Goal: Task Accomplishment & Management: Use online tool/utility

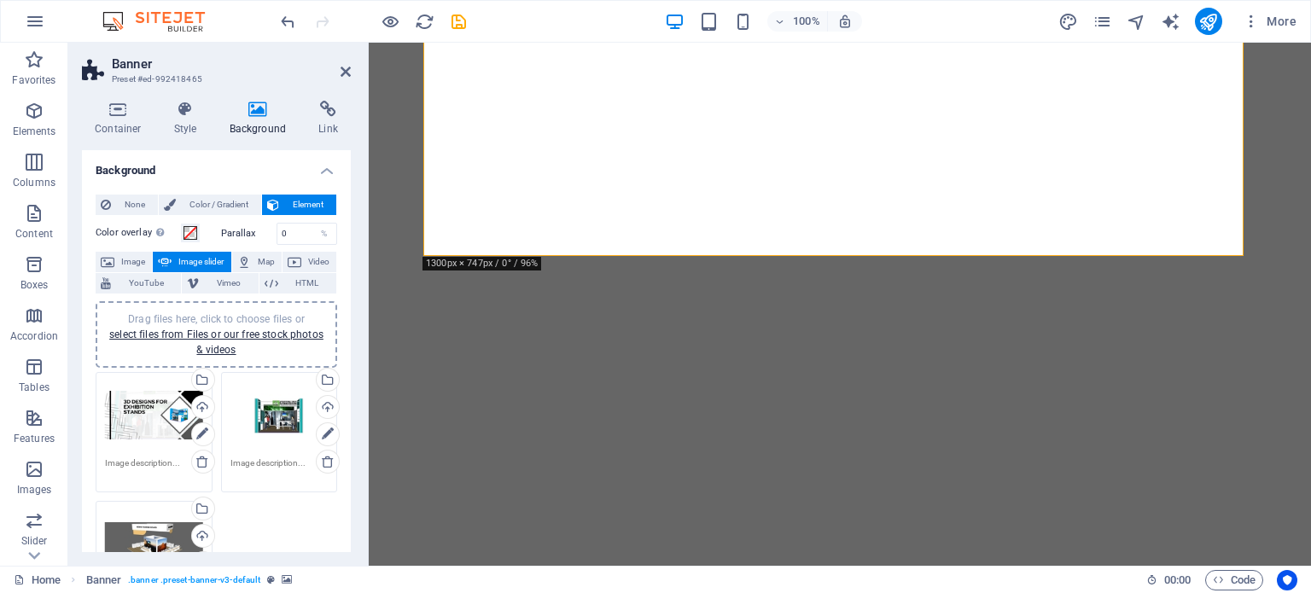
select select "ms"
select select "s"
select select "ondemand"
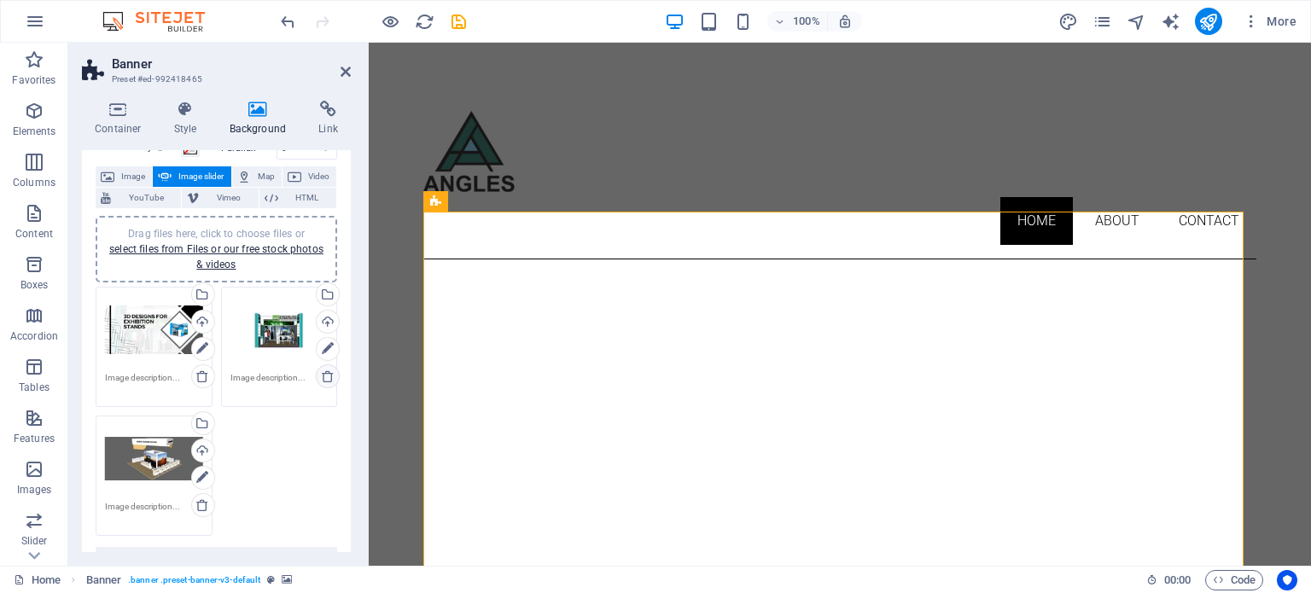
click at [329, 375] on icon at bounding box center [328, 377] width 14 height 14
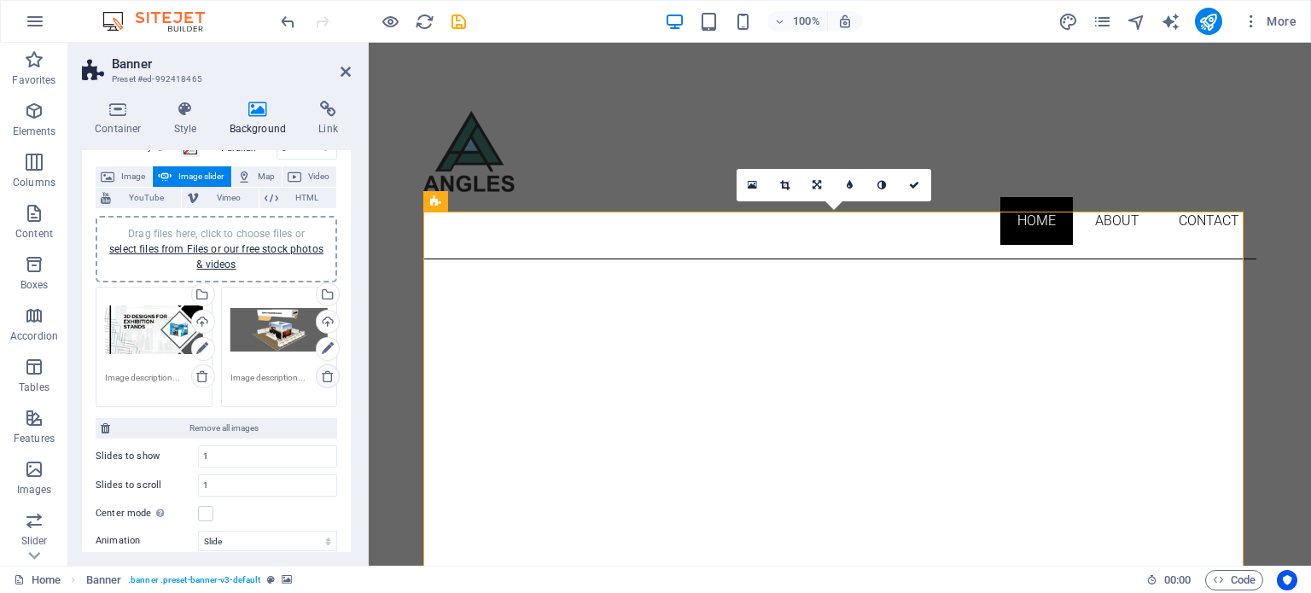
click at [321, 378] on icon at bounding box center [328, 377] width 14 height 14
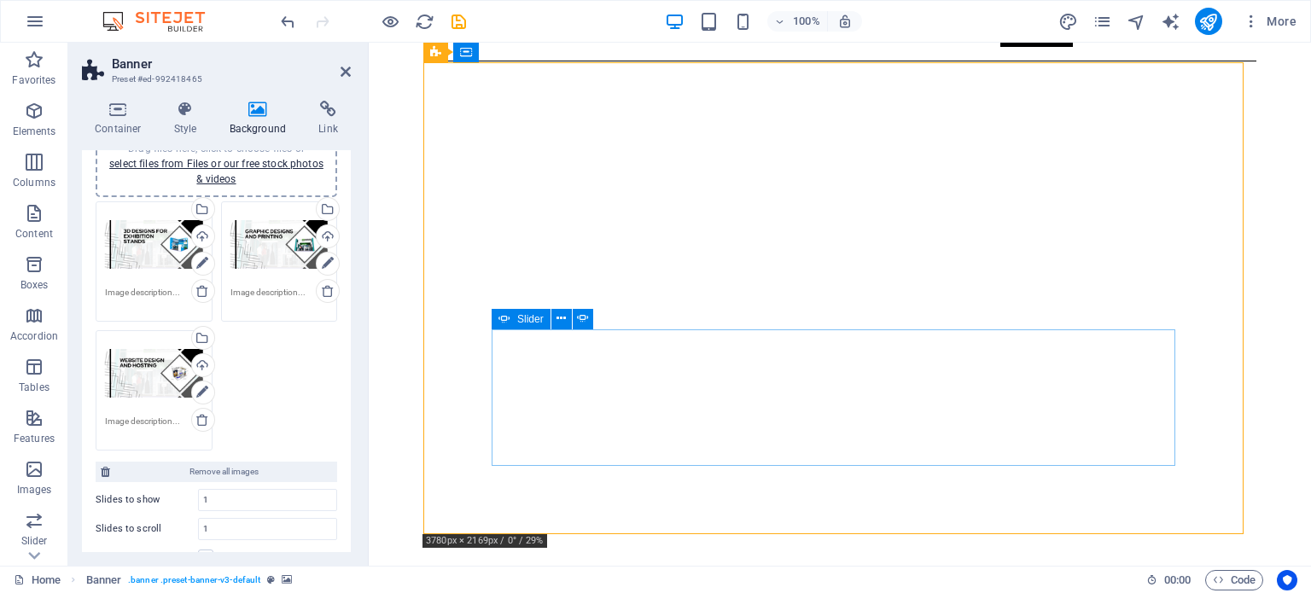
scroll to position [312, 0]
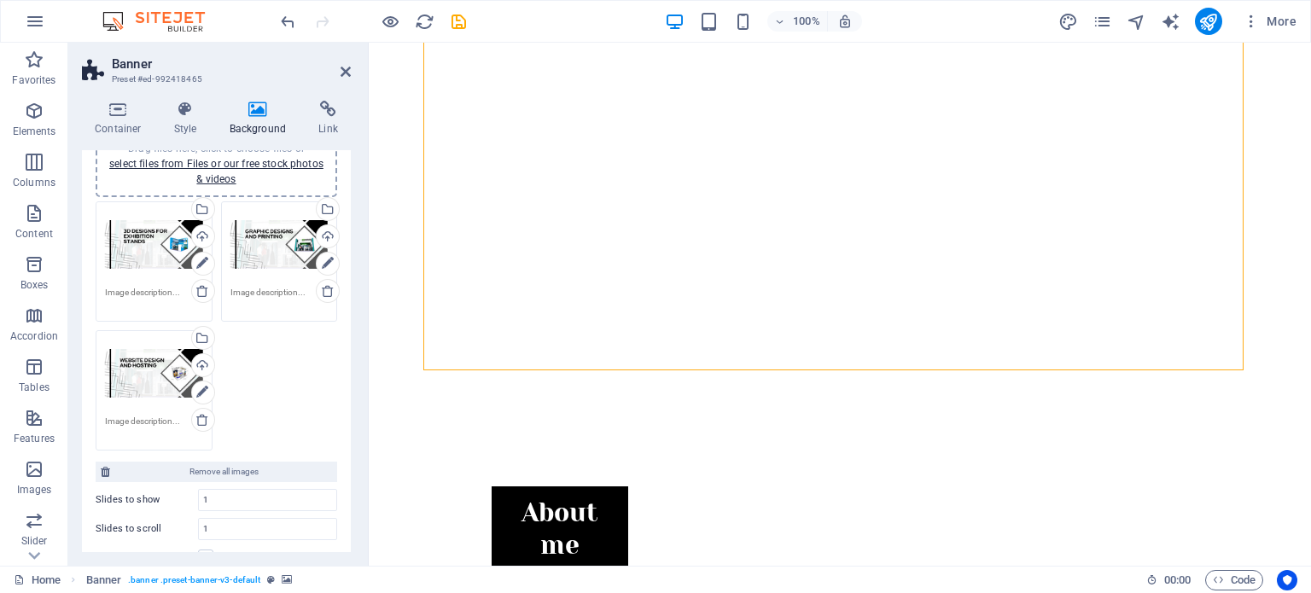
click at [287, 377] on div "Drag files here, click to choose files or select files from Files or our free s…" at bounding box center [216, 326] width 250 height 258
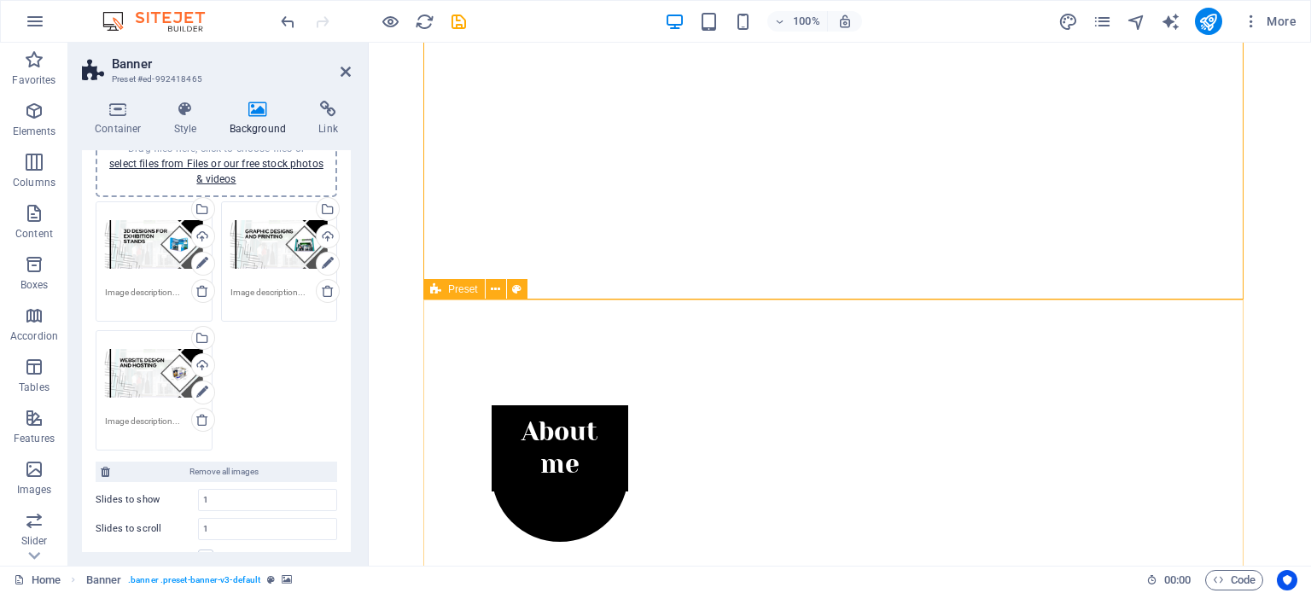
scroll to position [382, 0]
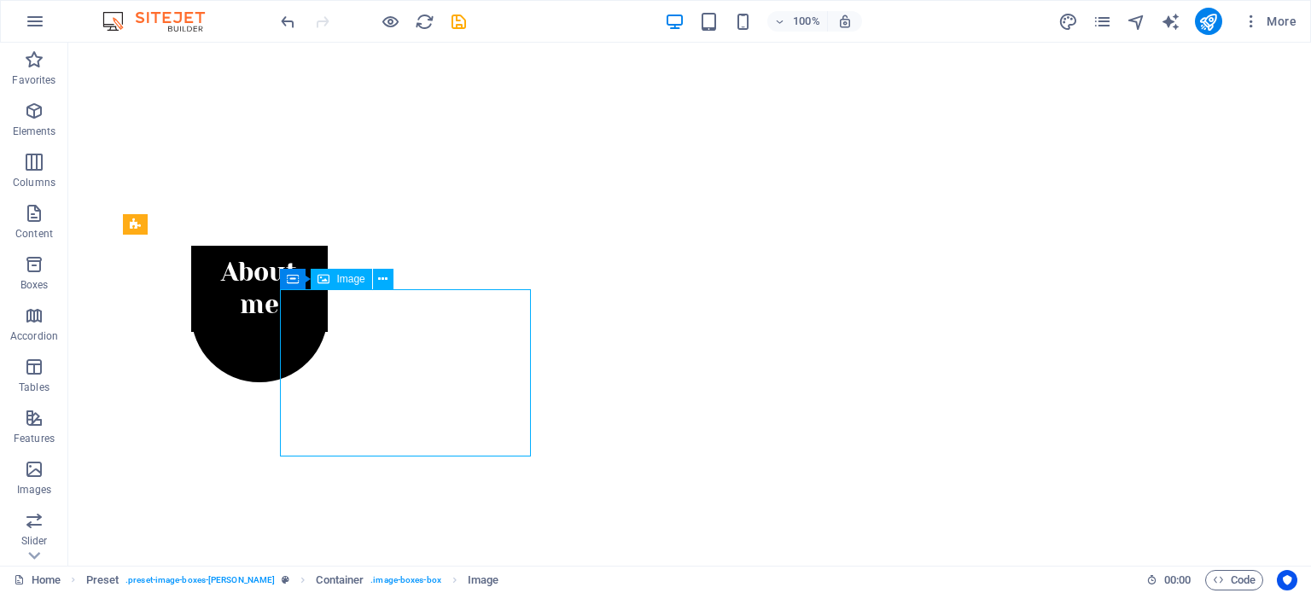
scroll to position [553, 0]
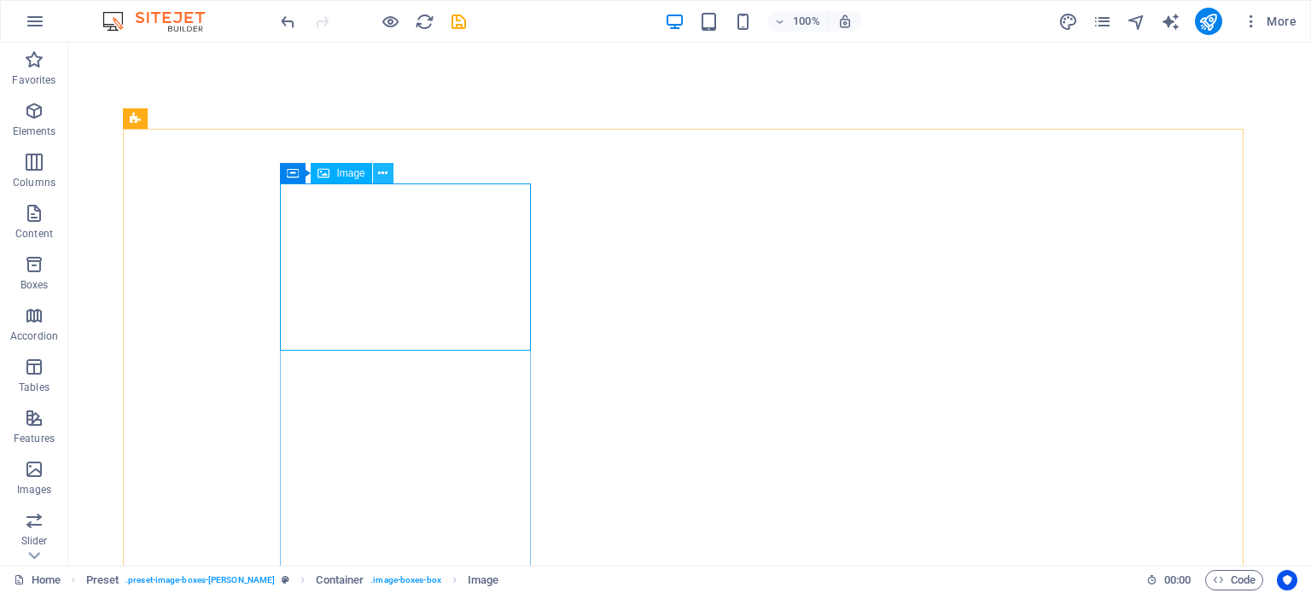
click at [383, 174] on icon at bounding box center [382, 174] width 9 height 18
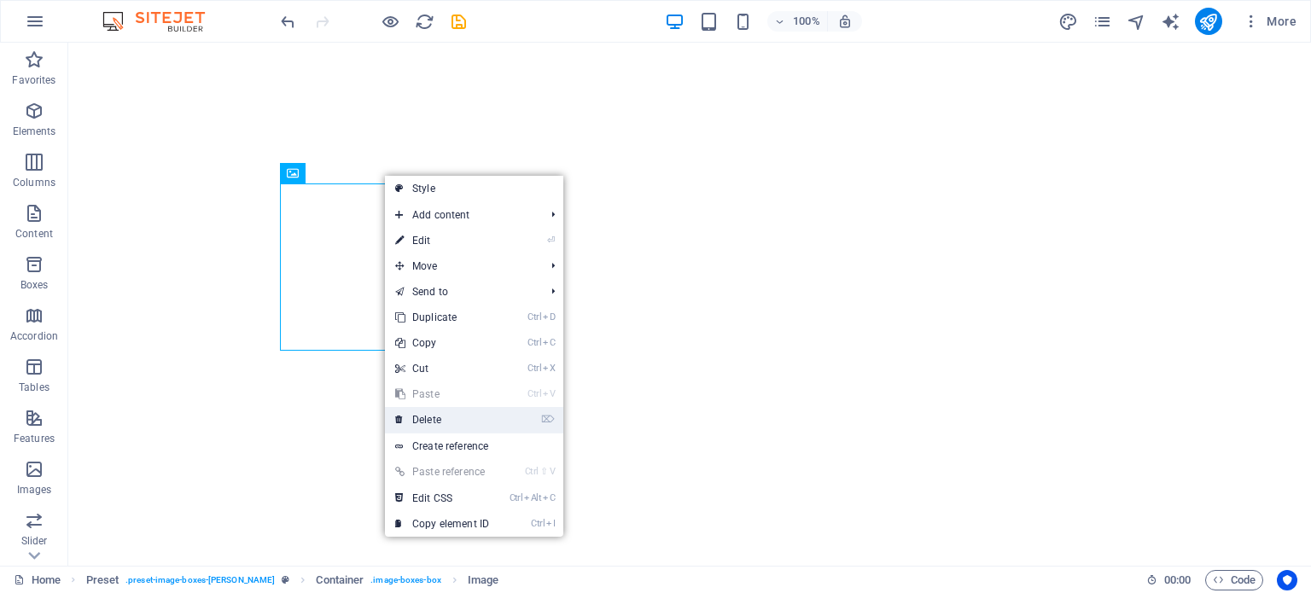
click at [442, 416] on link "⌦ Delete" at bounding box center [442, 420] width 114 height 26
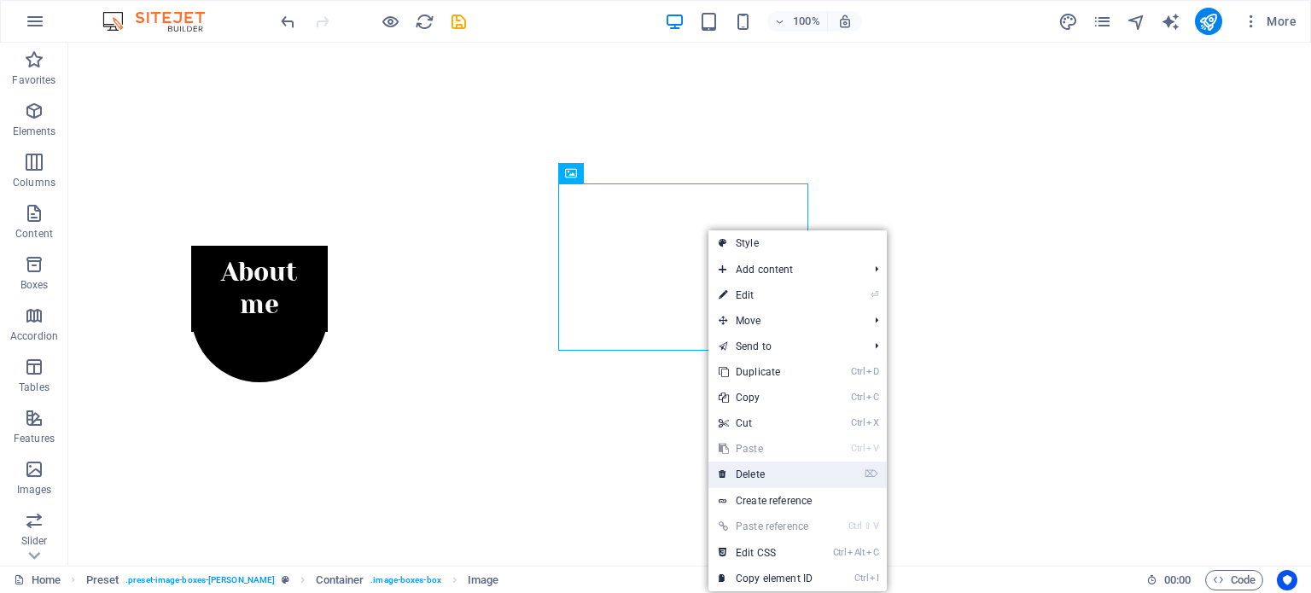
drag, startPoint x: 785, startPoint y: 472, endPoint x: 717, endPoint y: 428, distance: 81.0
click at [785, 472] on link "⌦ Delete" at bounding box center [765, 475] width 114 height 26
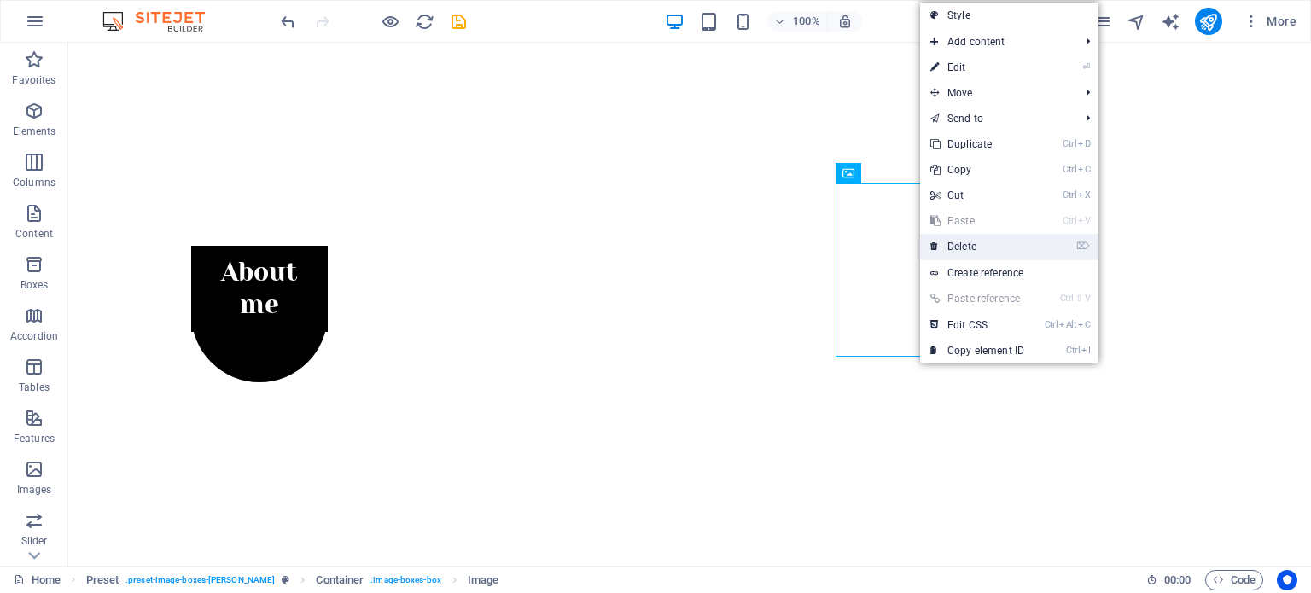
click at [977, 251] on link "⌦ Delete" at bounding box center [977, 247] width 114 height 26
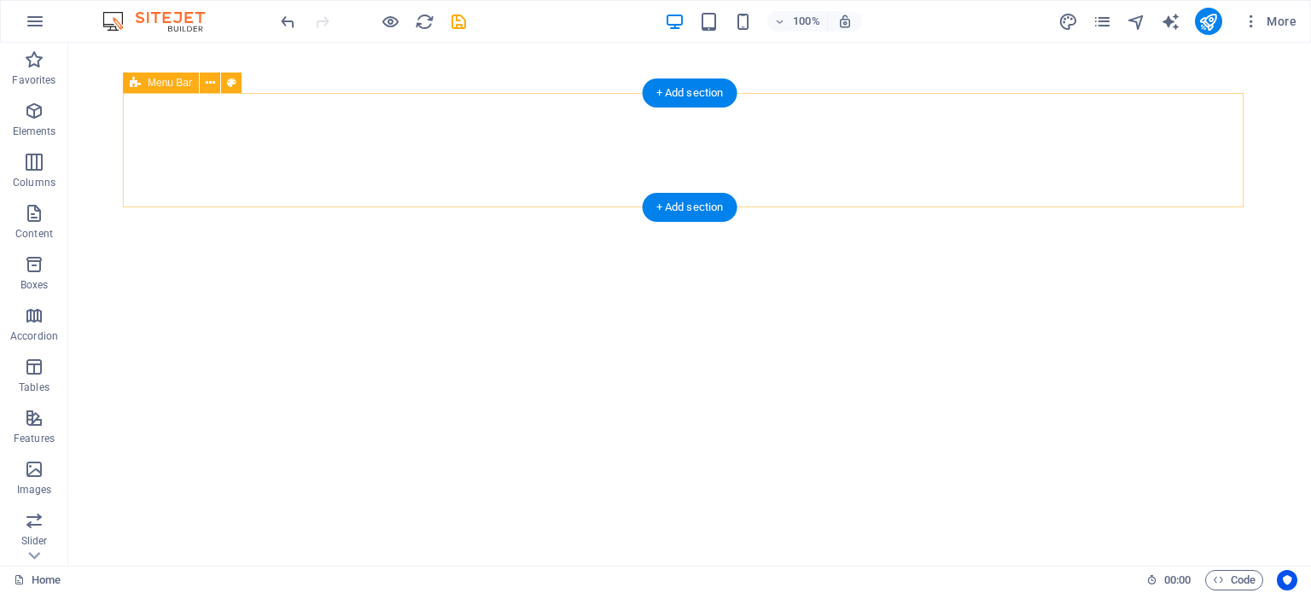
scroll to position [597, 0]
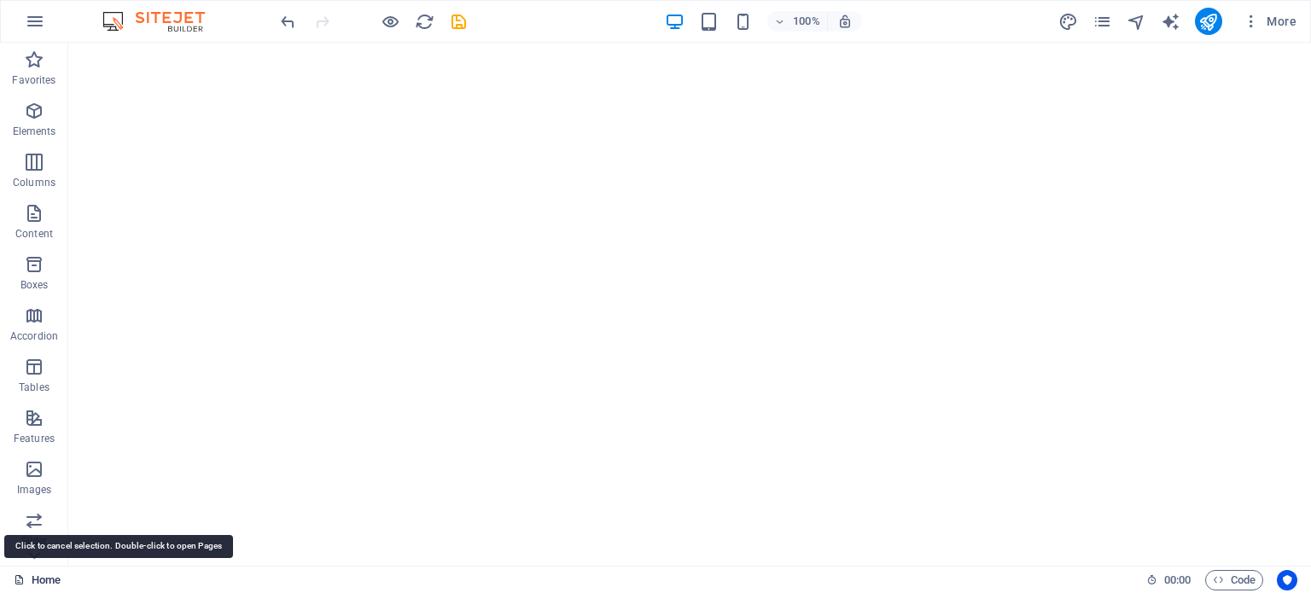
click at [44, 583] on link "Home" at bounding box center [37, 580] width 47 height 20
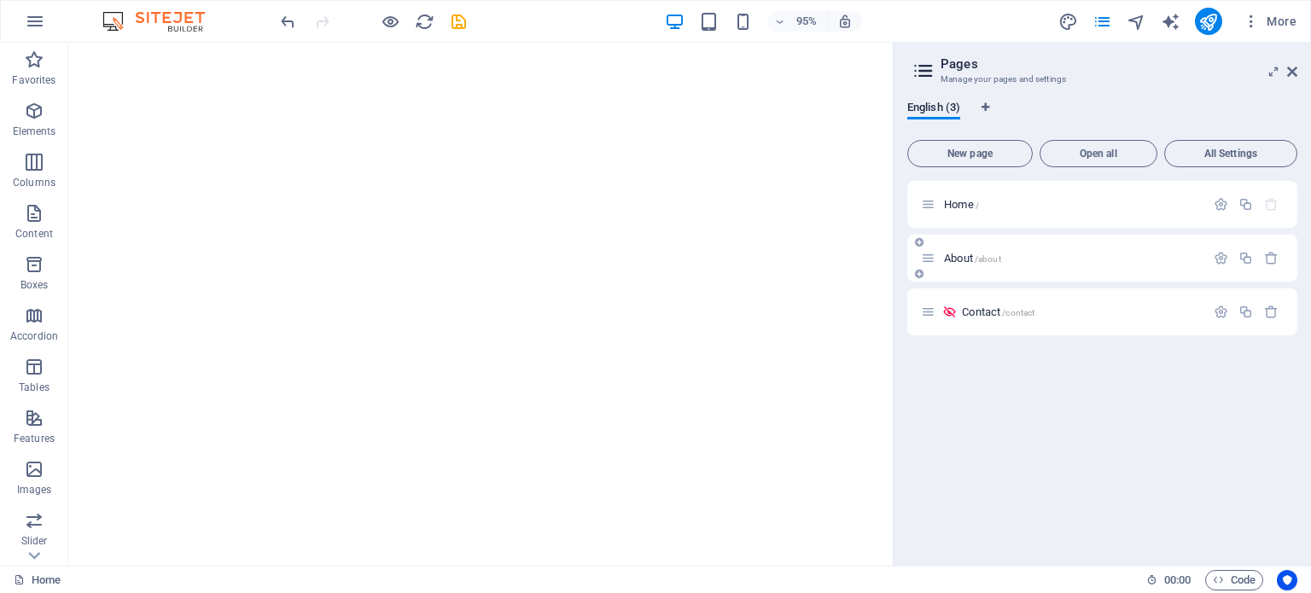
click at [954, 263] on span "About /about" at bounding box center [972, 258] width 57 height 13
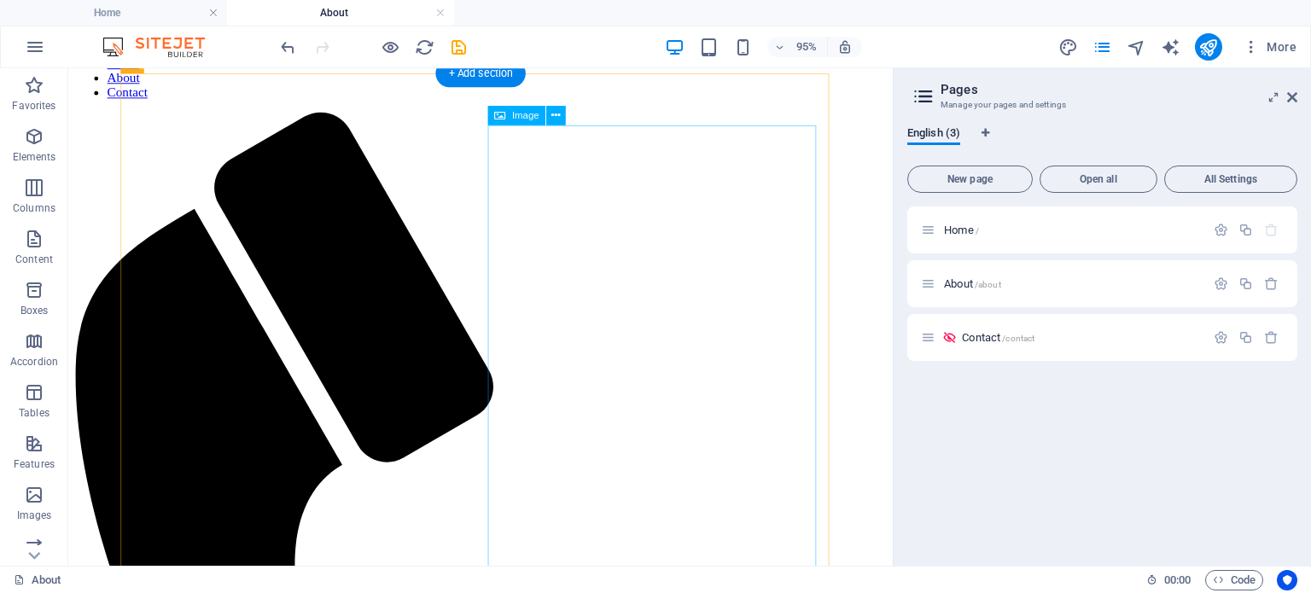
scroll to position [14, 0]
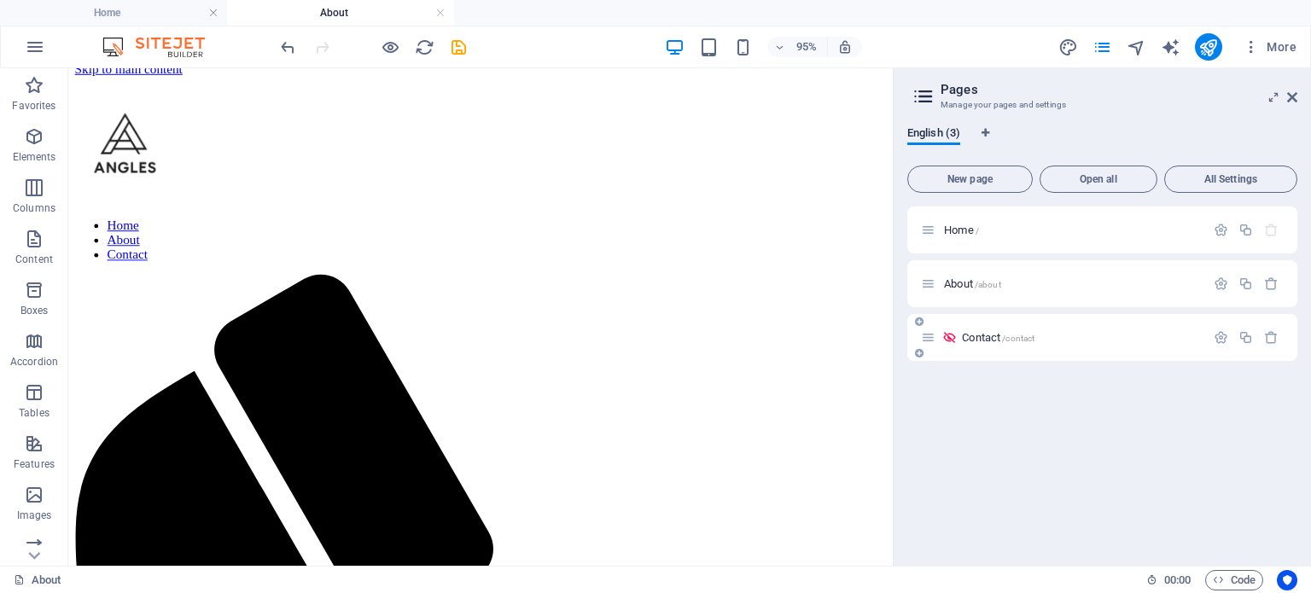
click at [958, 337] on div "Contact /contact" at bounding box center [1081, 337] width 248 height 11
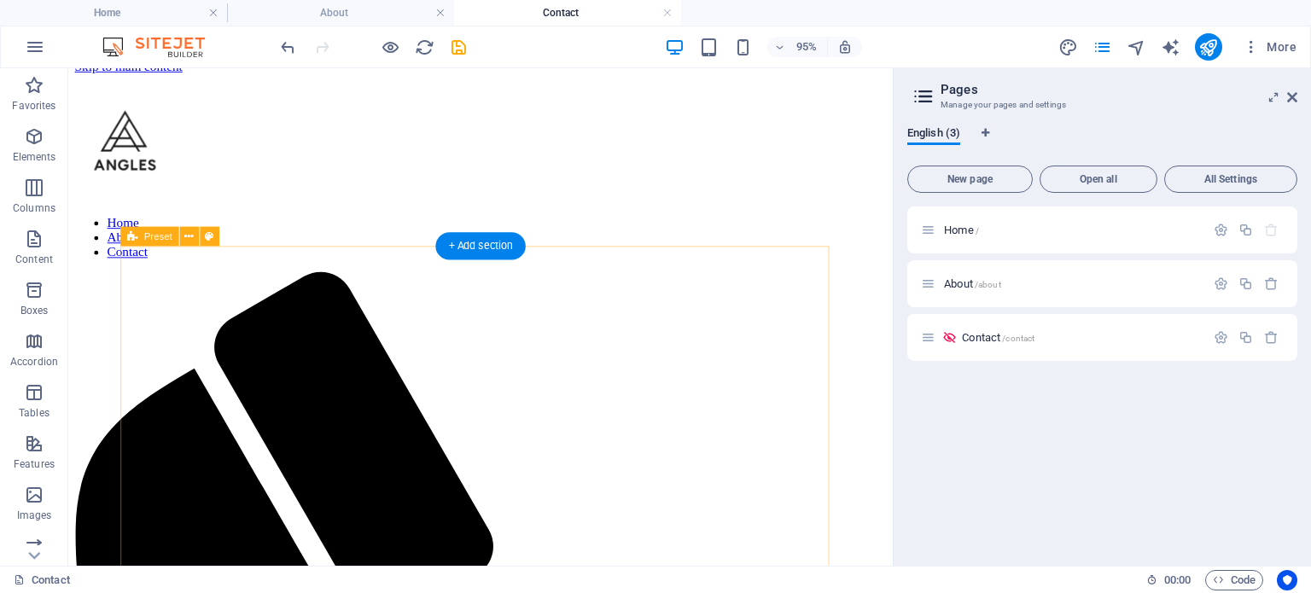
scroll to position [0, 0]
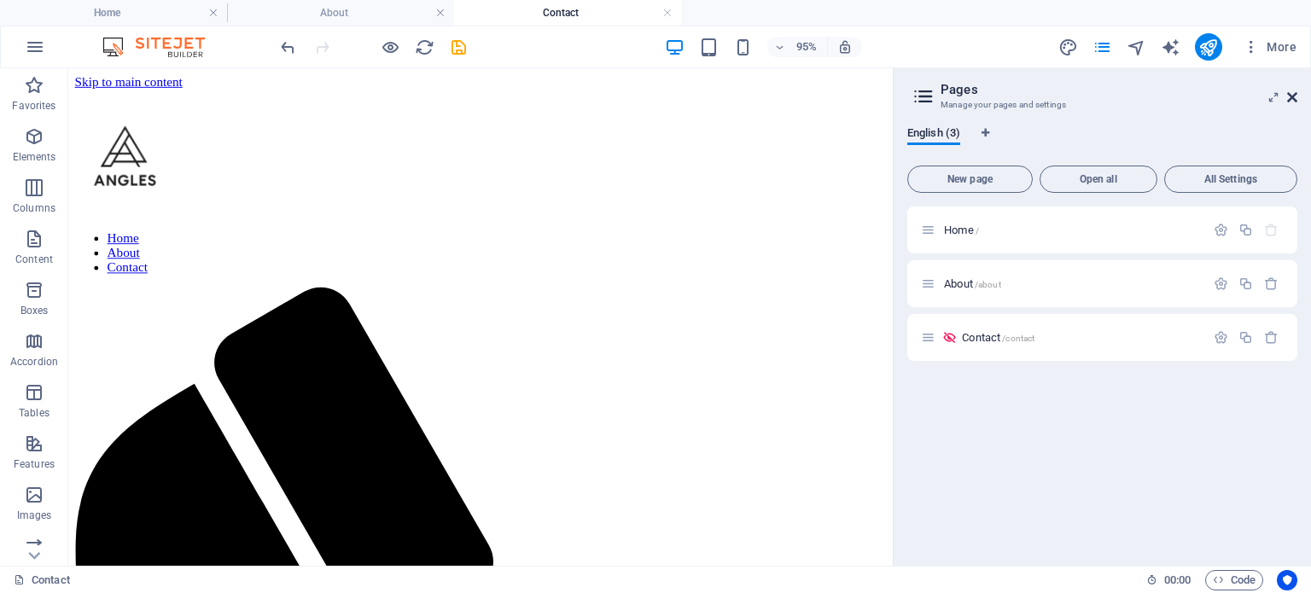
click at [1293, 96] on icon at bounding box center [1292, 97] width 10 height 14
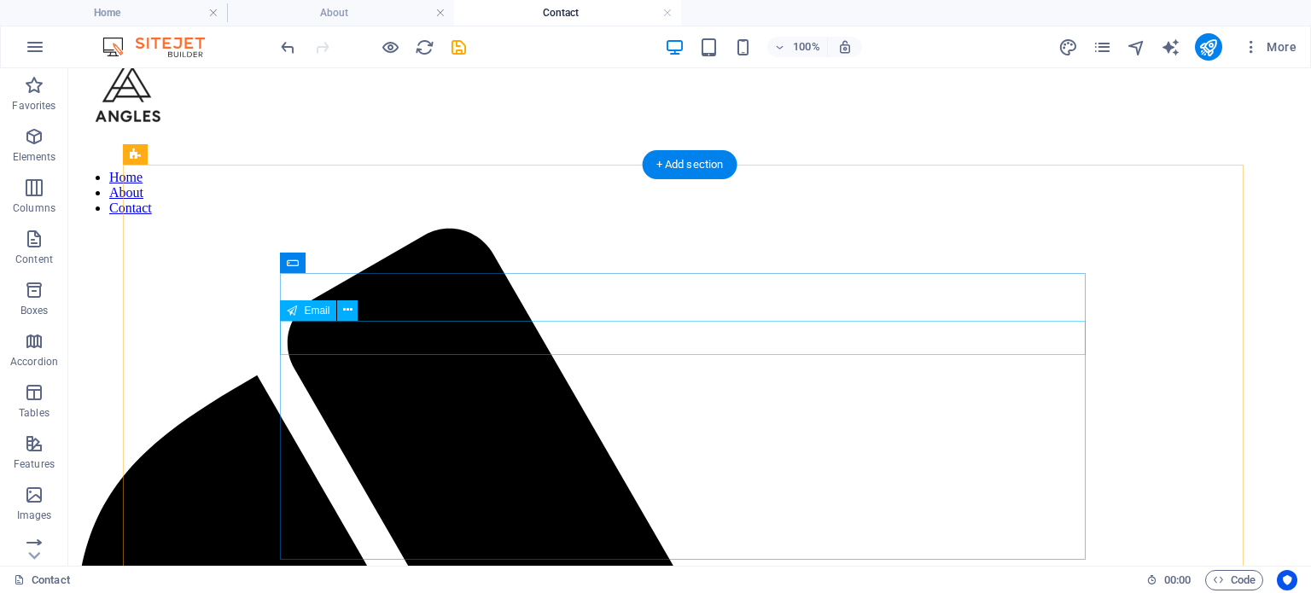
scroll to position [171, 0]
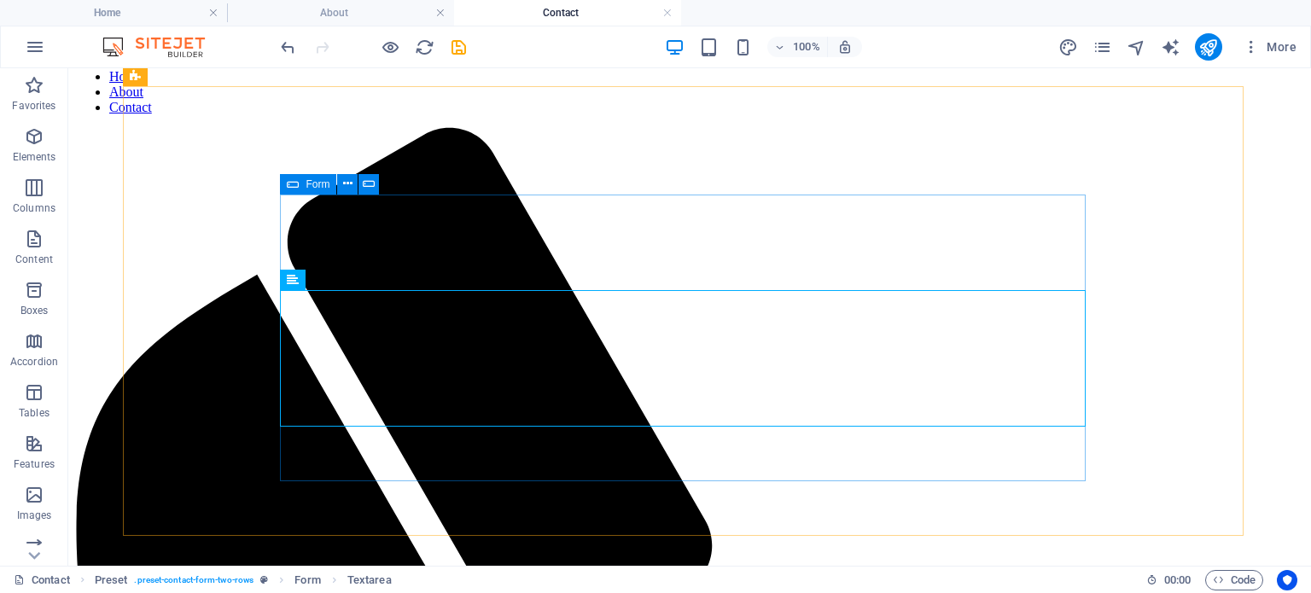
click at [314, 183] on span "Form" at bounding box center [318, 184] width 24 height 10
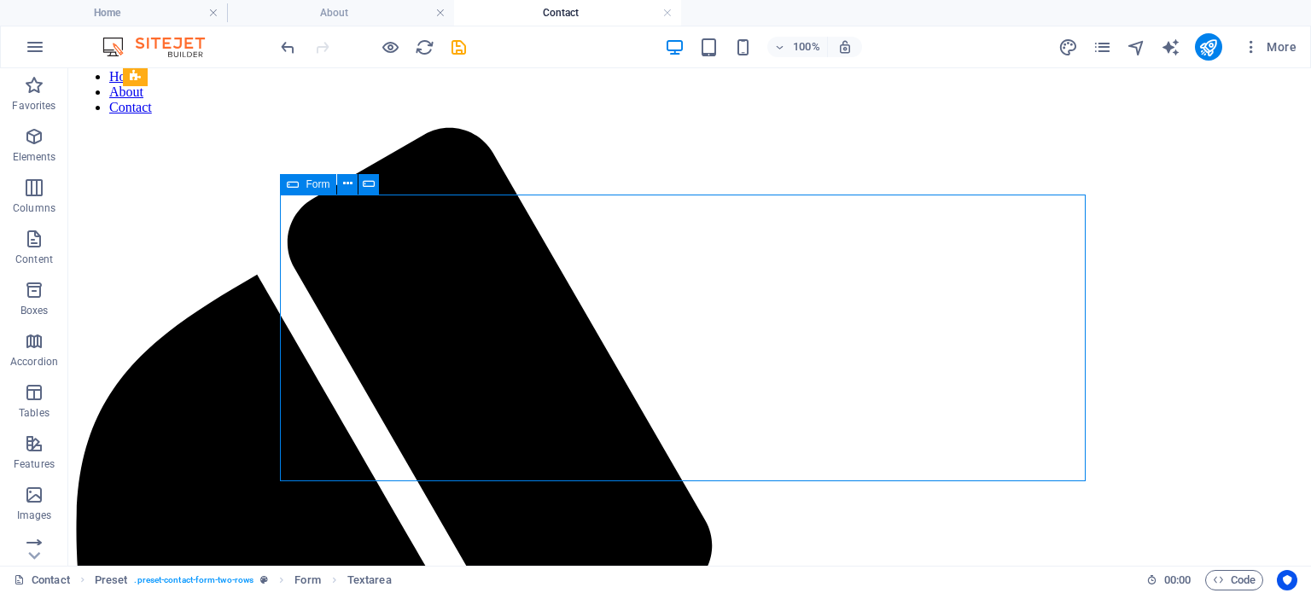
click at [314, 183] on span "Form" at bounding box center [318, 184] width 24 height 10
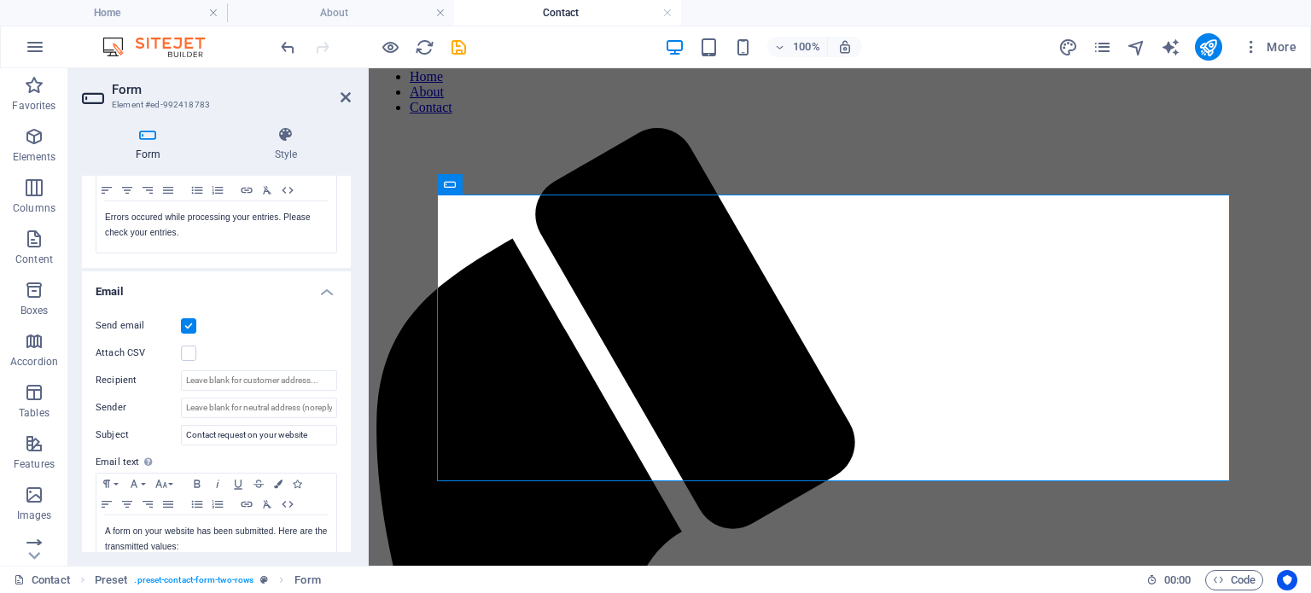
scroll to position [427, 0]
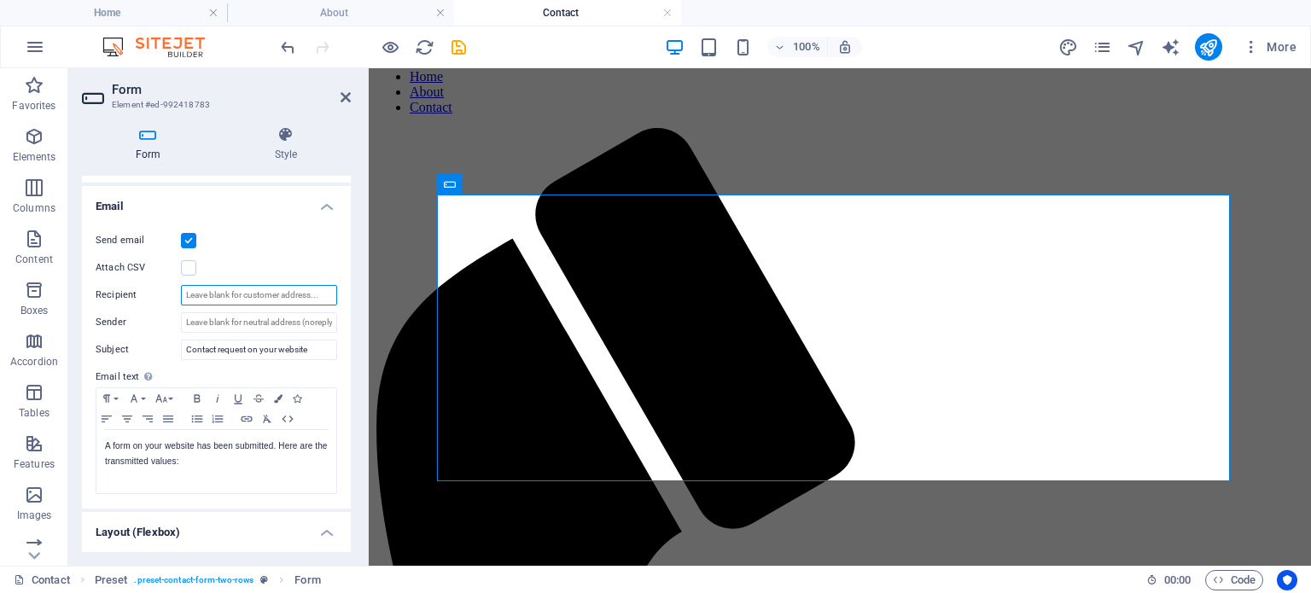
click at [241, 295] on input "Recipient" at bounding box center [259, 295] width 156 height 20
type input "[EMAIL_ADDRESS][DOMAIN_NAME]"
click at [323, 265] on div "Attach CSV" at bounding box center [217, 268] width 242 height 20
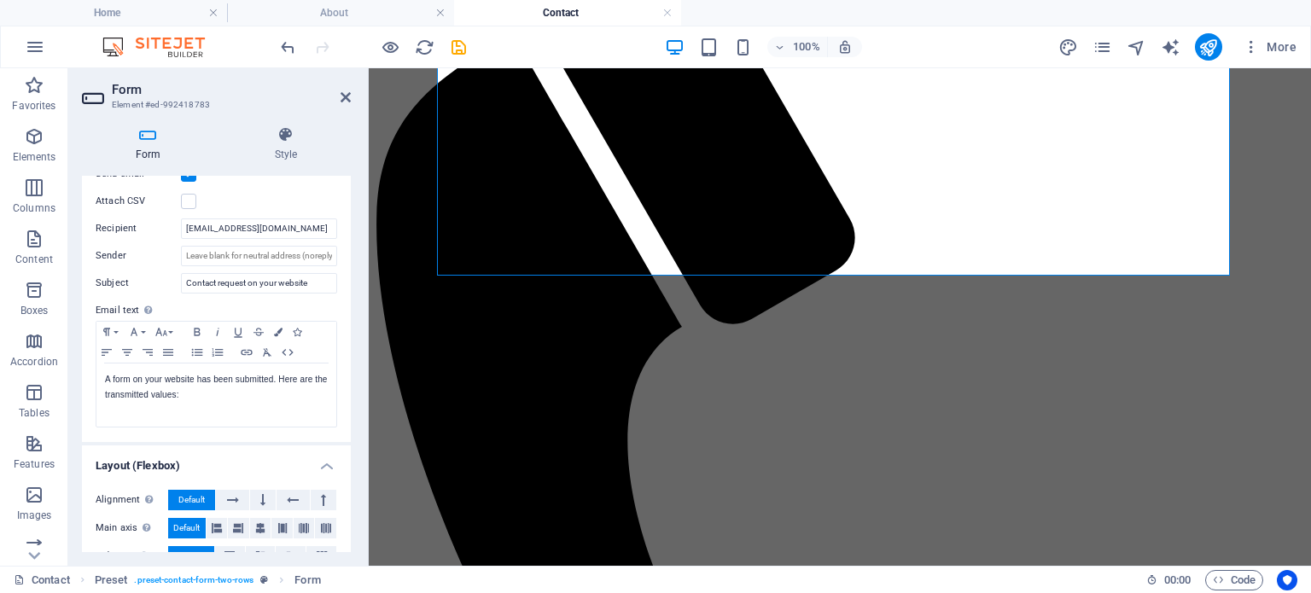
scroll to position [577, 0]
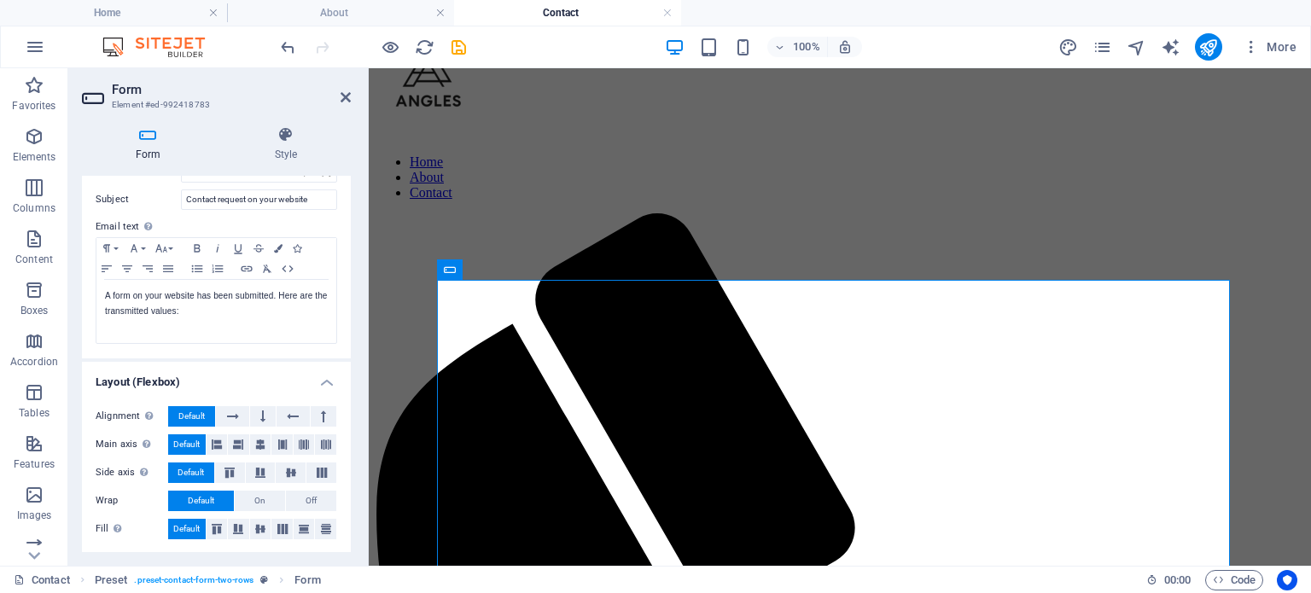
scroll to position [321, 0]
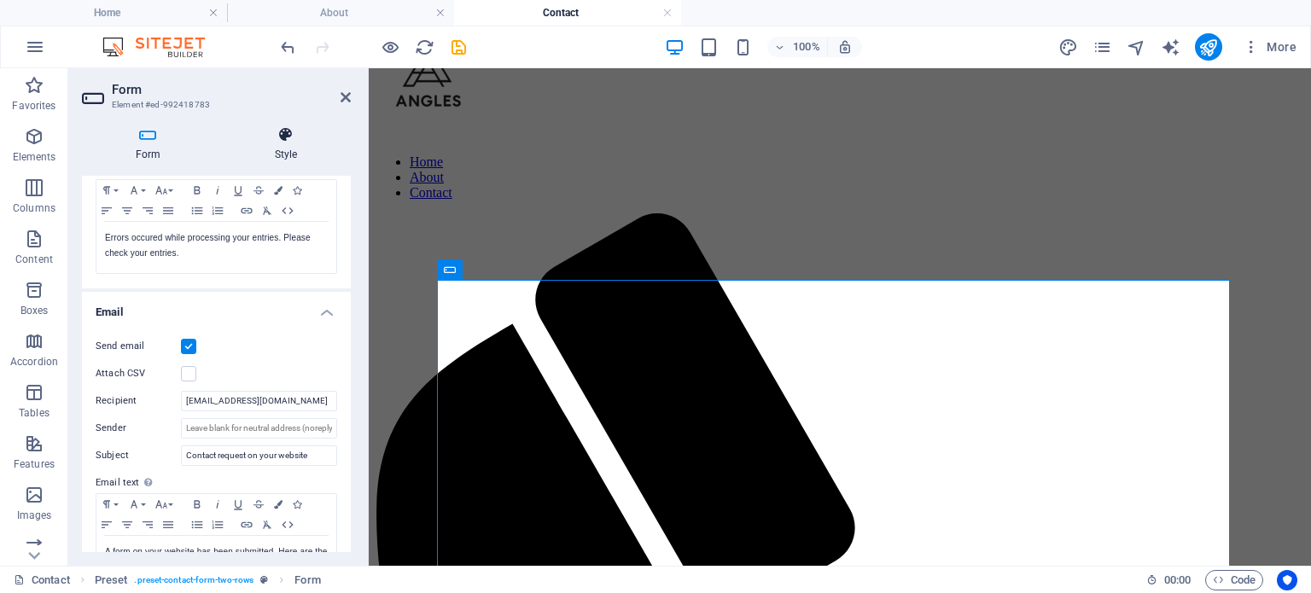
click at [285, 139] on icon at bounding box center [286, 134] width 130 height 17
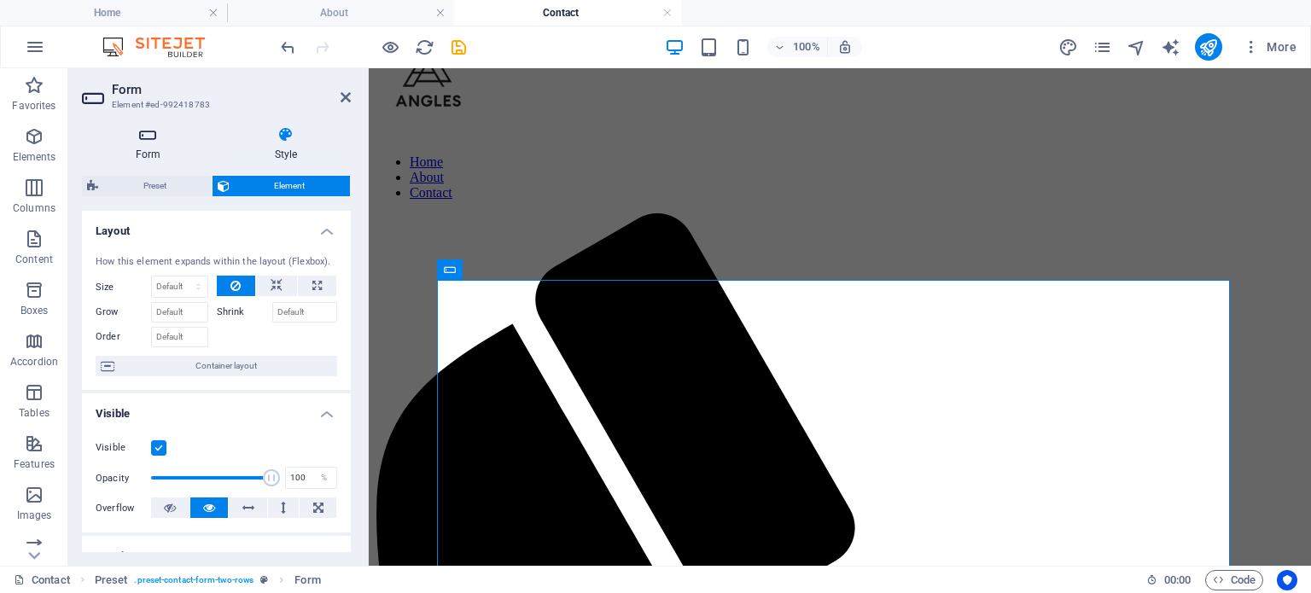
click at [168, 136] on icon at bounding box center [148, 134] width 132 height 17
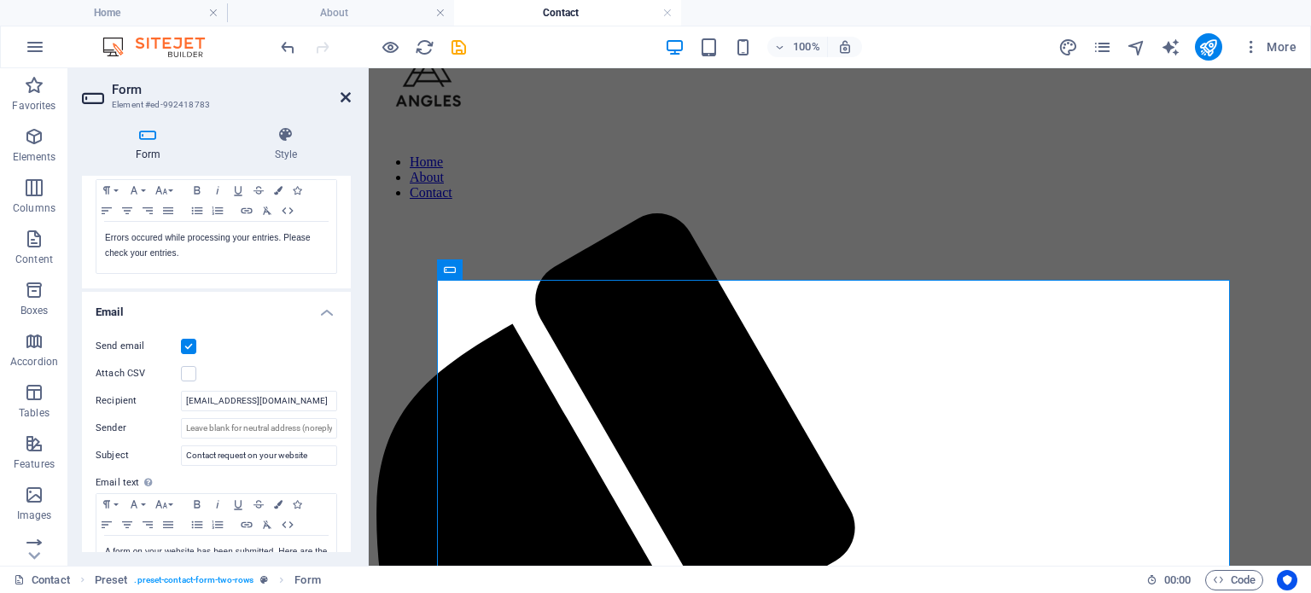
click at [349, 98] on icon at bounding box center [346, 97] width 10 height 14
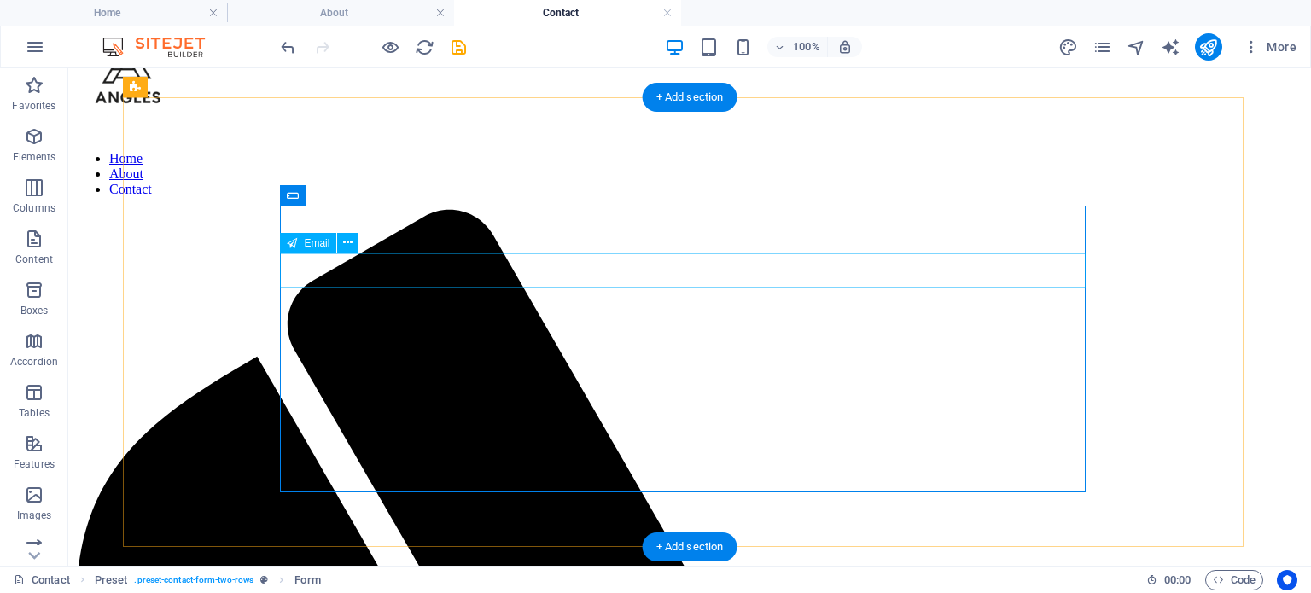
scroll to position [85, 0]
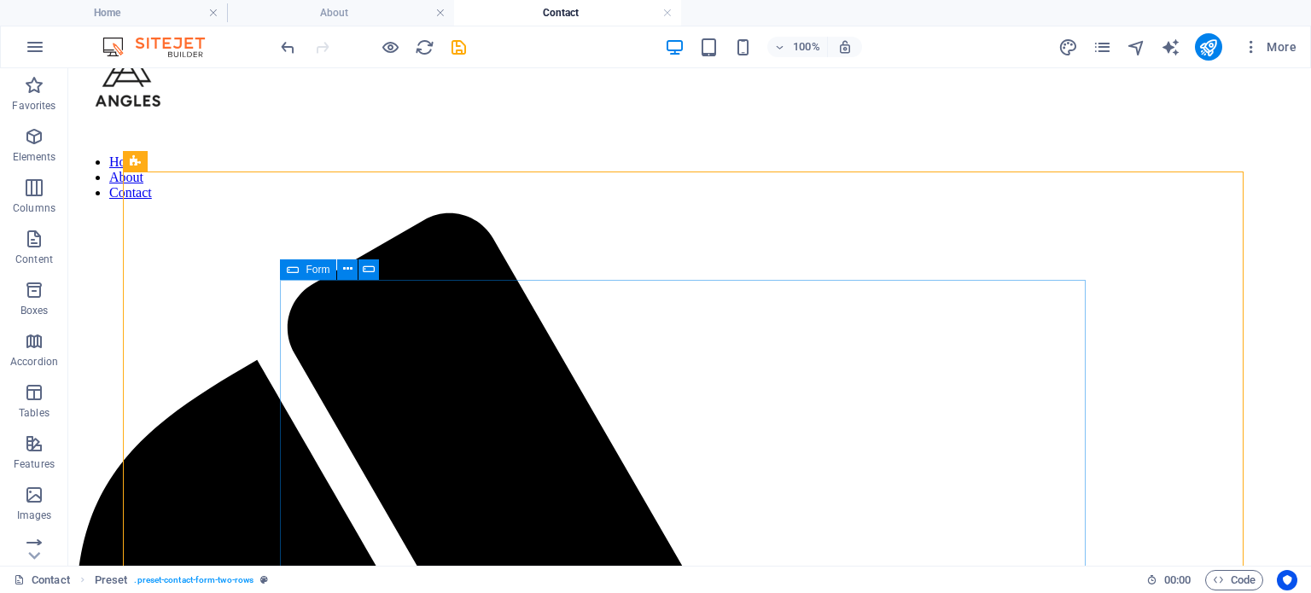
click at [295, 271] on icon at bounding box center [293, 269] width 12 height 20
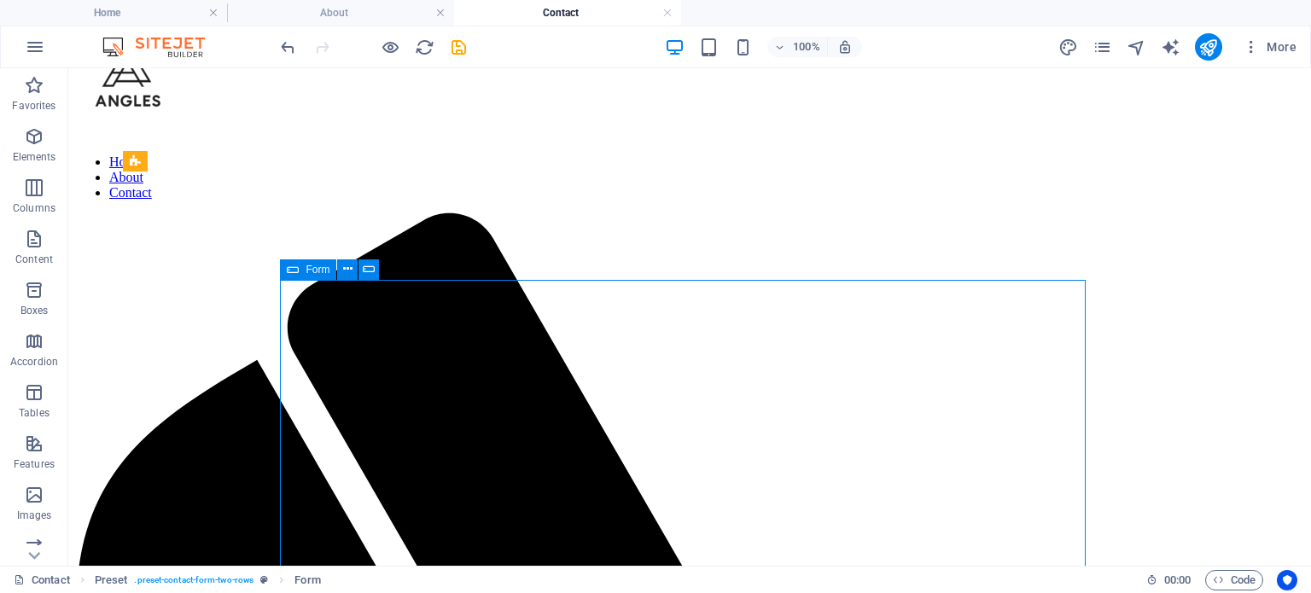
click at [295, 271] on icon at bounding box center [293, 269] width 12 height 20
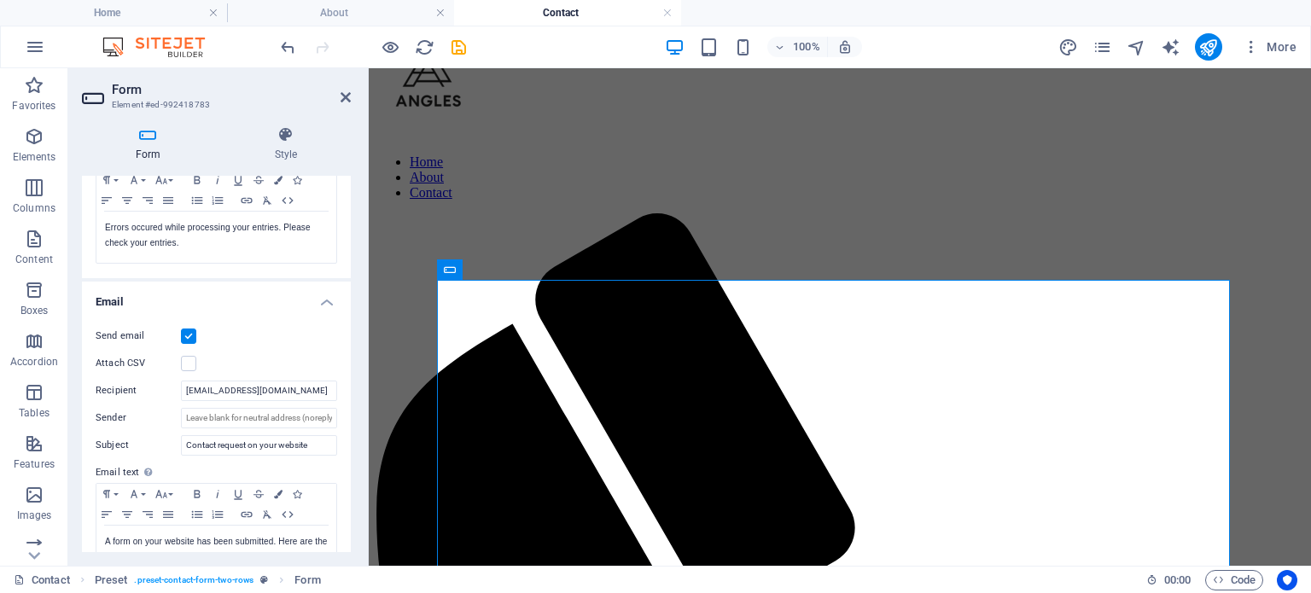
scroll to position [341, 0]
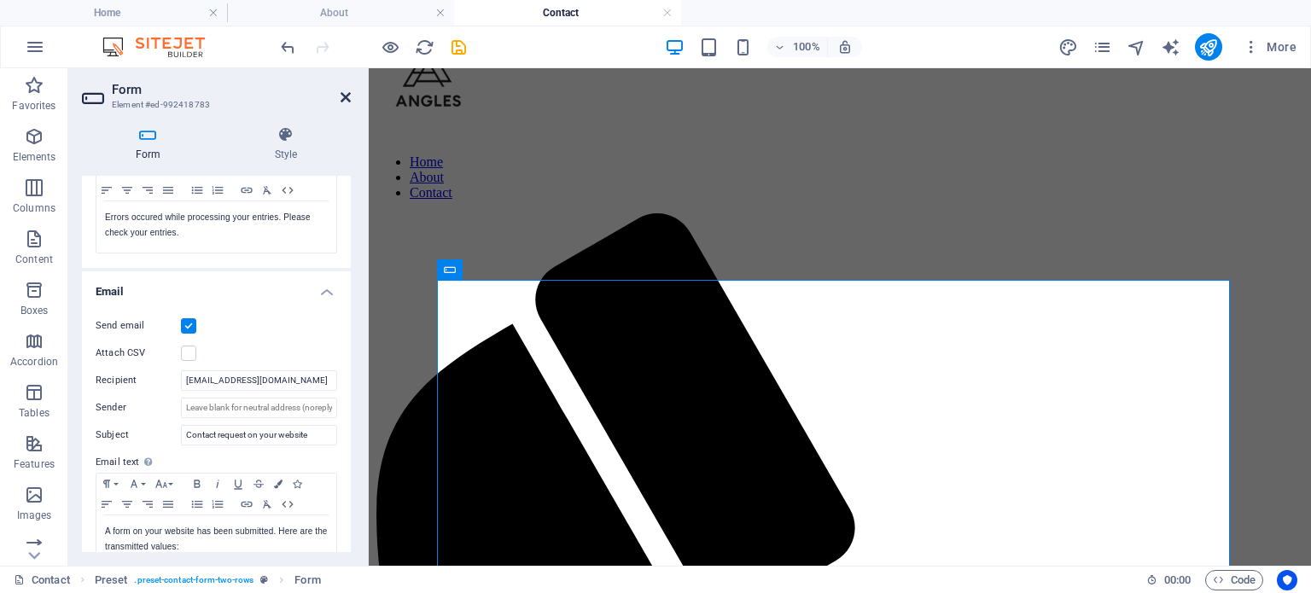
click at [347, 100] on icon at bounding box center [346, 97] width 10 height 14
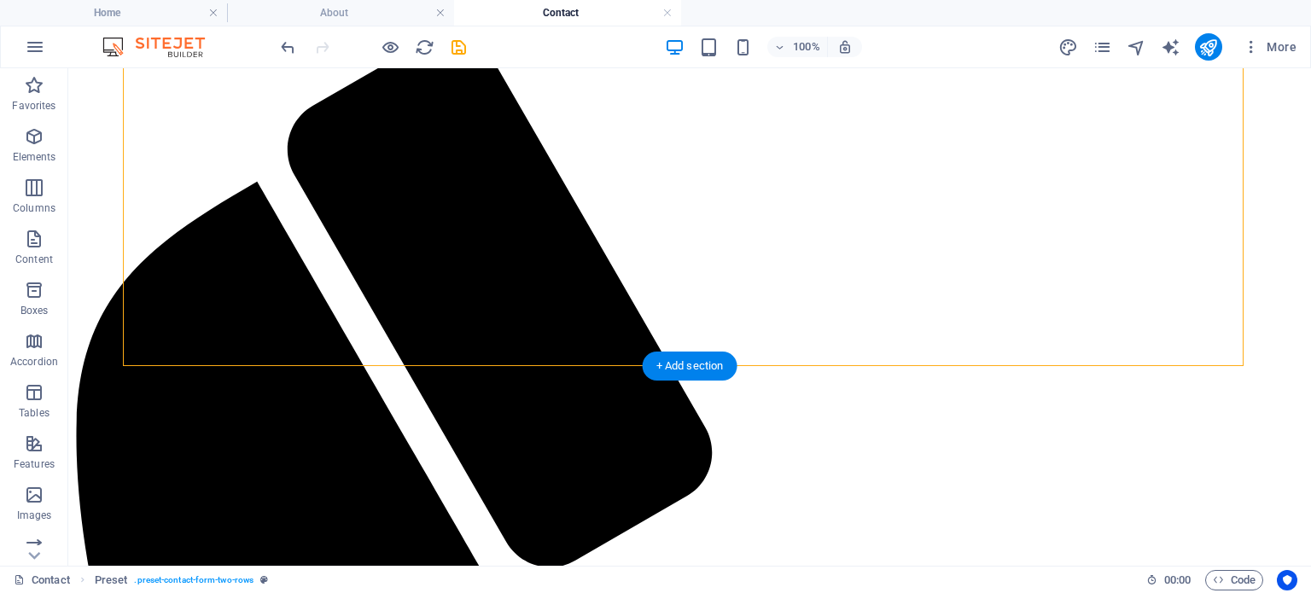
scroll to position [376, 0]
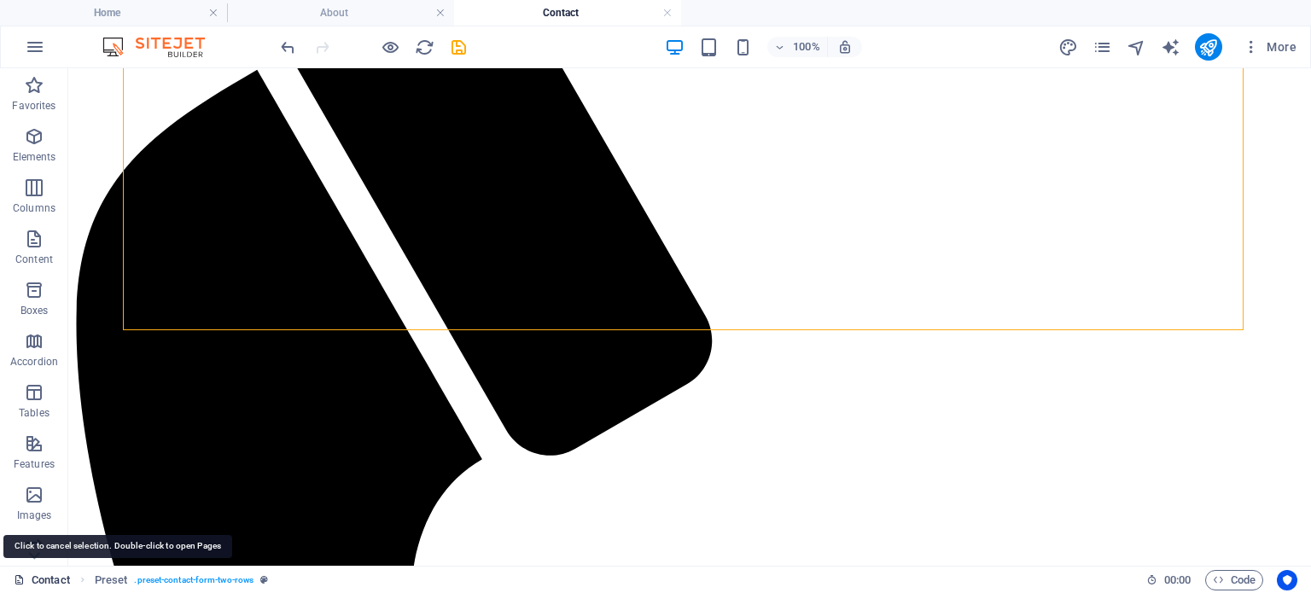
click at [47, 574] on link "Contact" at bounding box center [42, 580] width 56 height 20
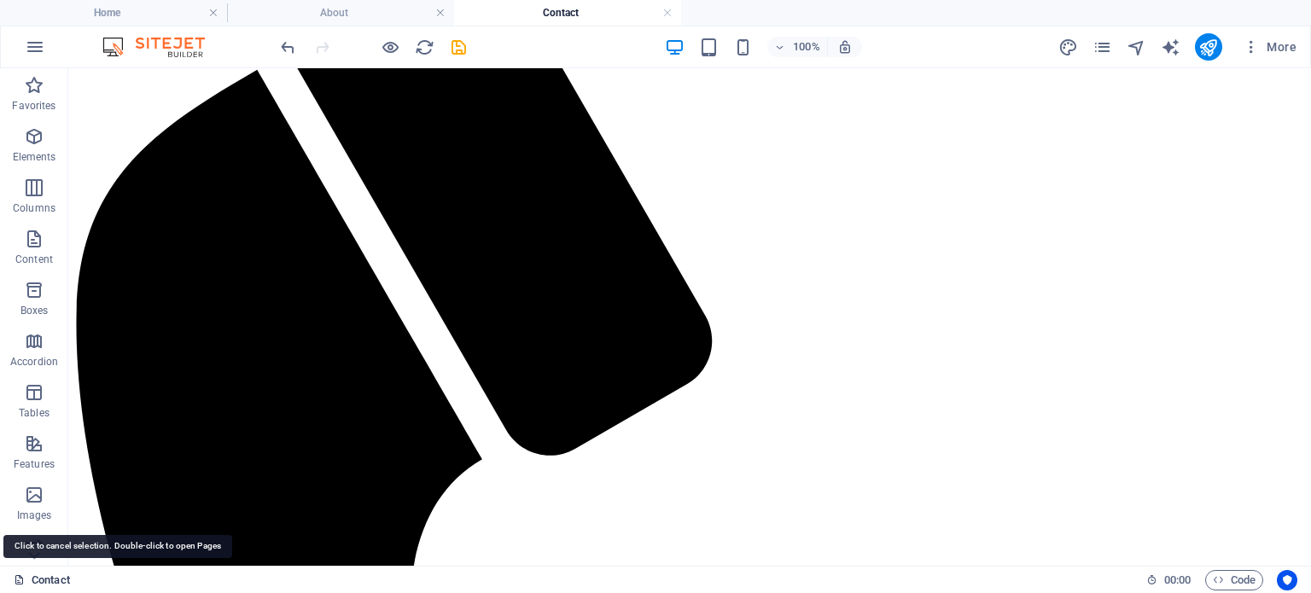
click at [47, 574] on link "Contact" at bounding box center [42, 580] width 56 height 20
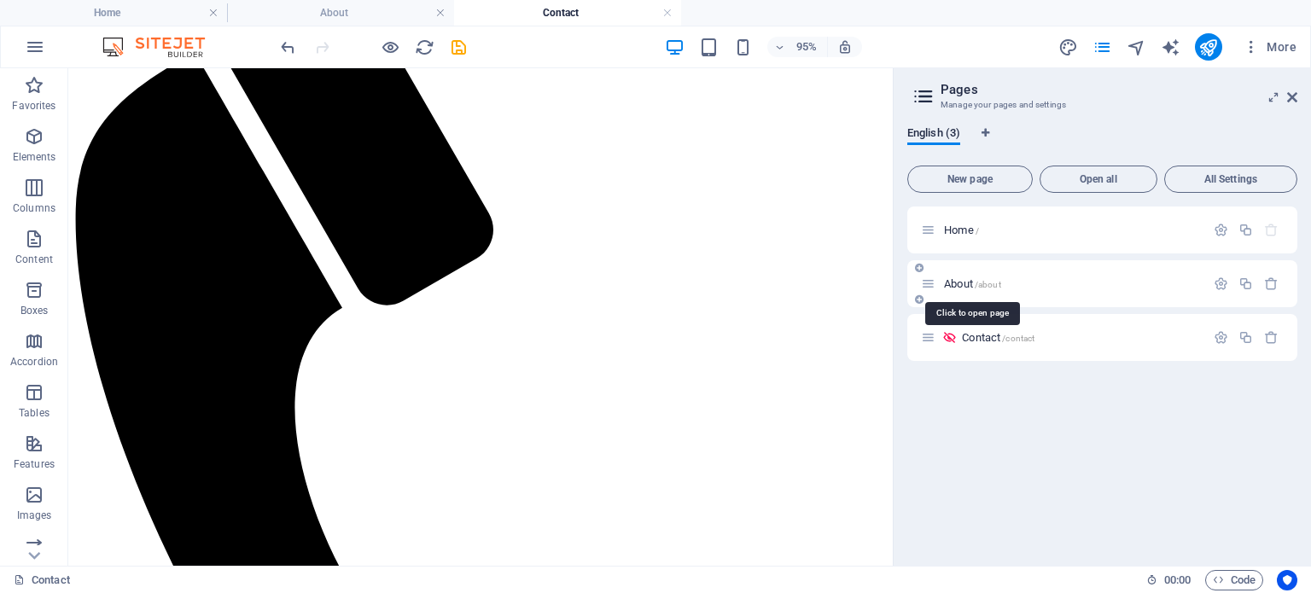
click at [948, 288] on span "About /about" at bounding box center [972, 283] width 57 height 13
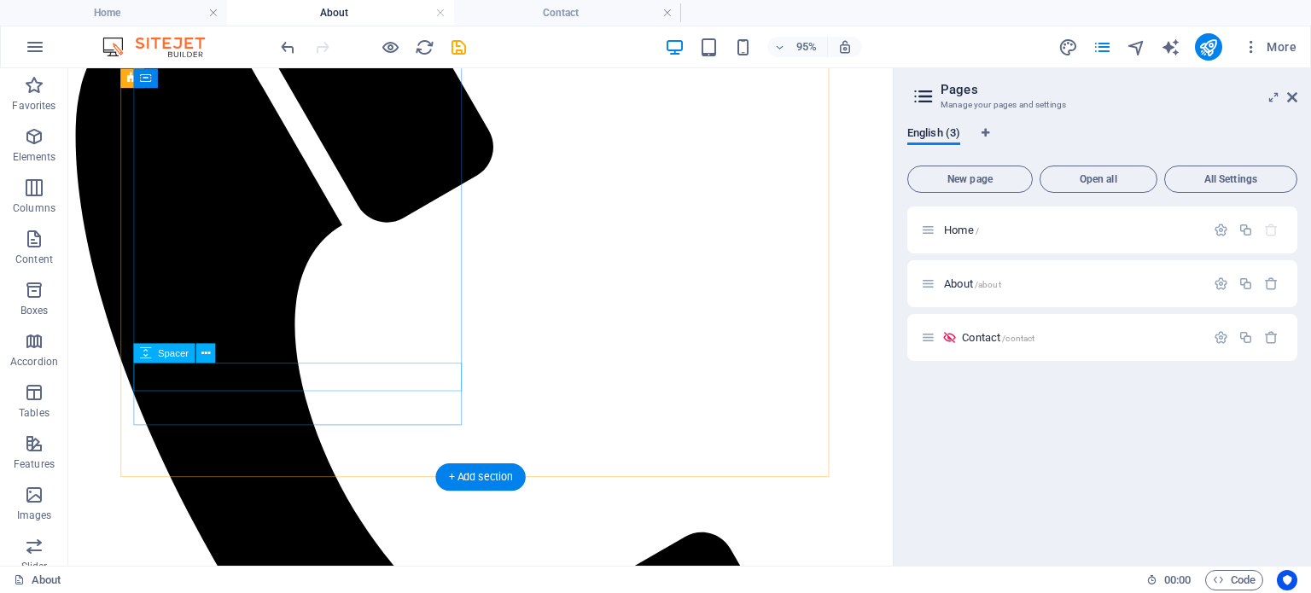
scroll to position [440, 0]
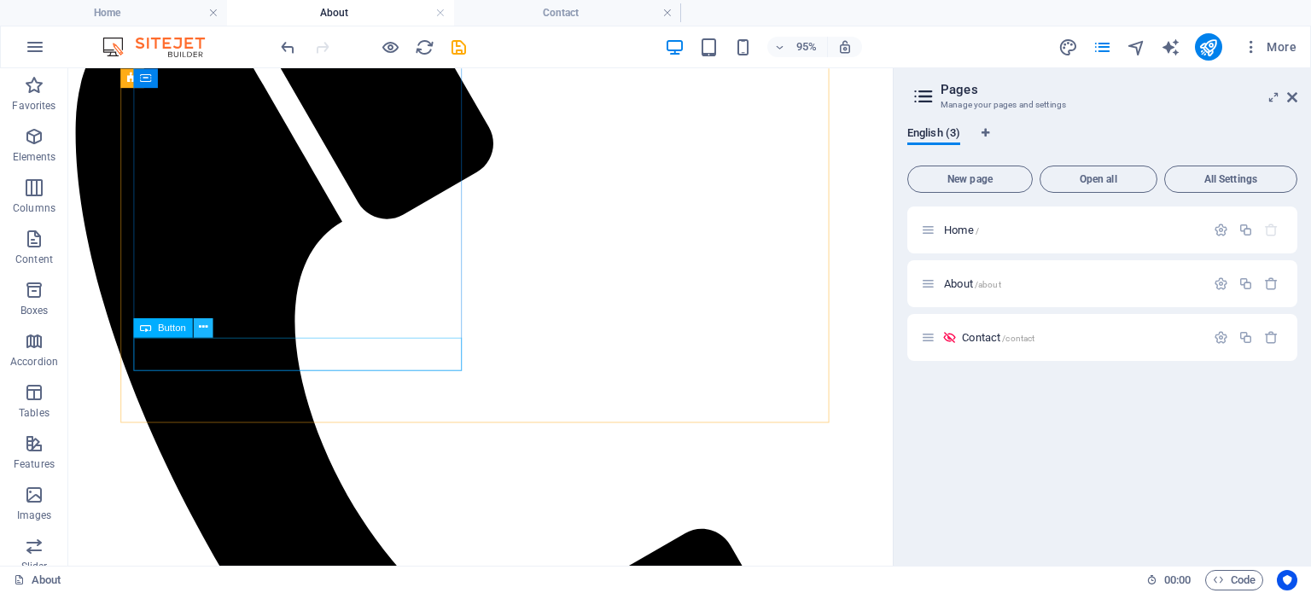
click at [194, 329] on button at bounding box center [203, 328] width 20 height 20
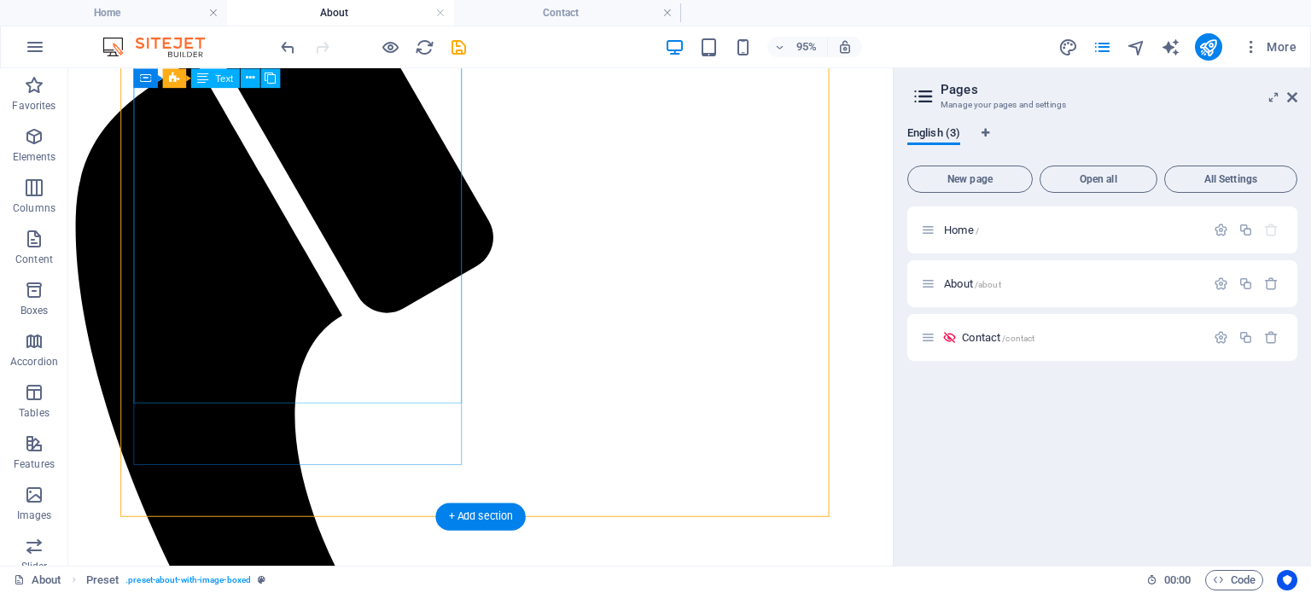
scroll to position [512, 0]
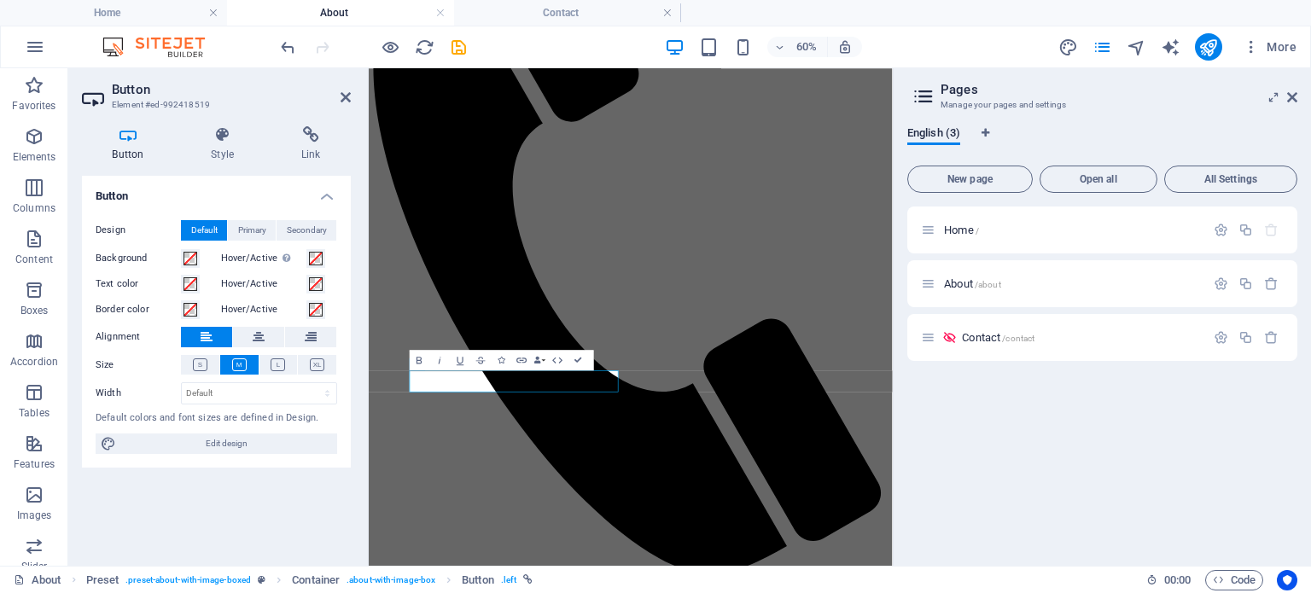
scroll to position [219, 0]
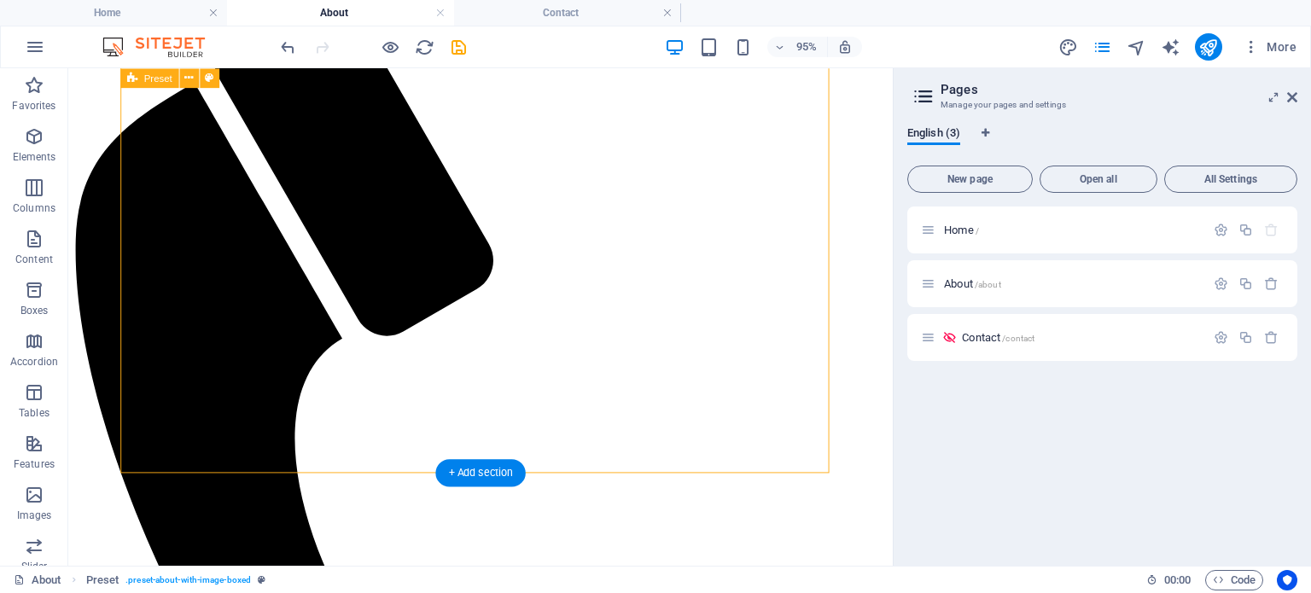
scroll to position [390, 0]
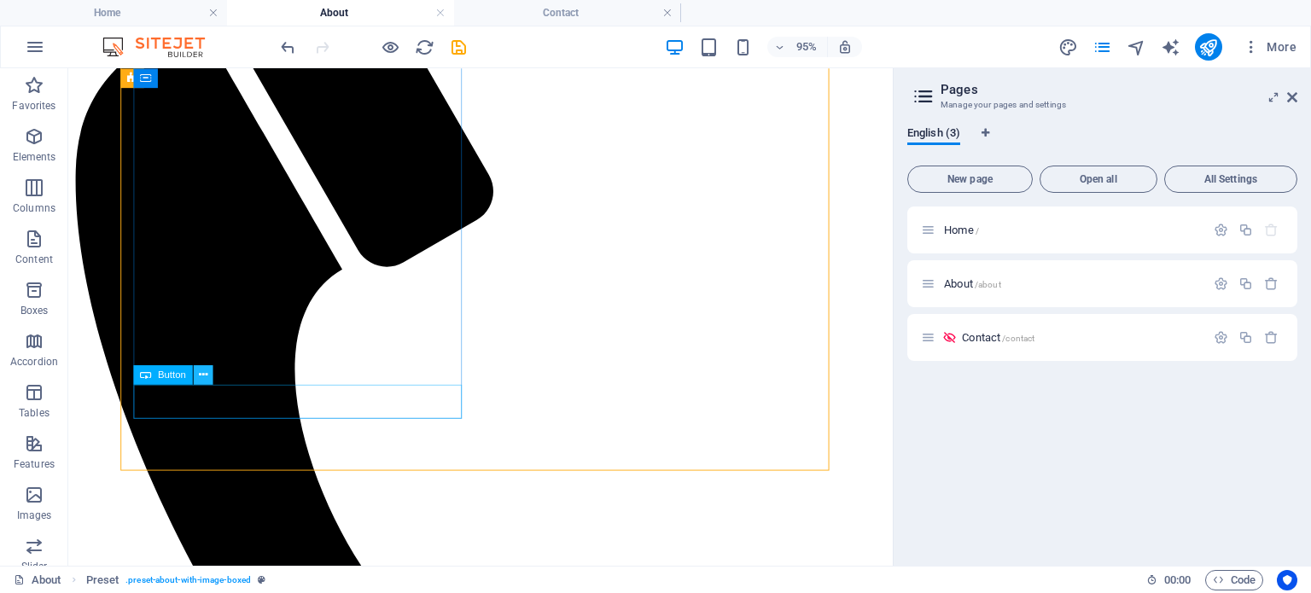
click at [207, 382] on icon at bounding box center [202, 374] width 9 height 17
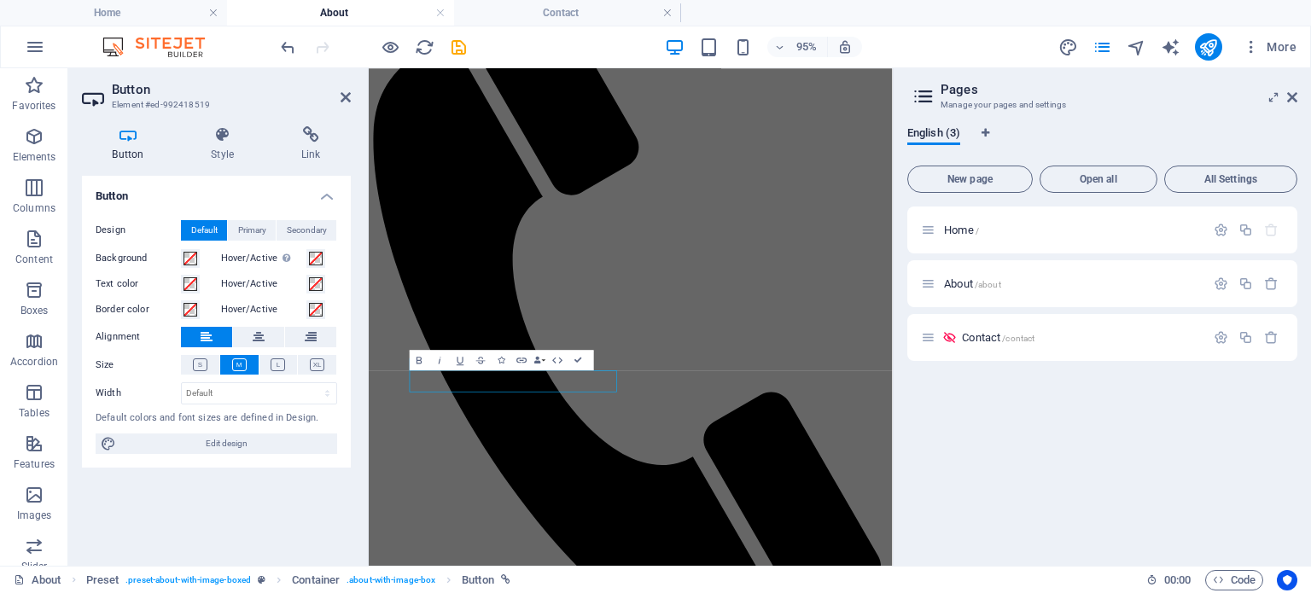
scroll to position [219, 0]
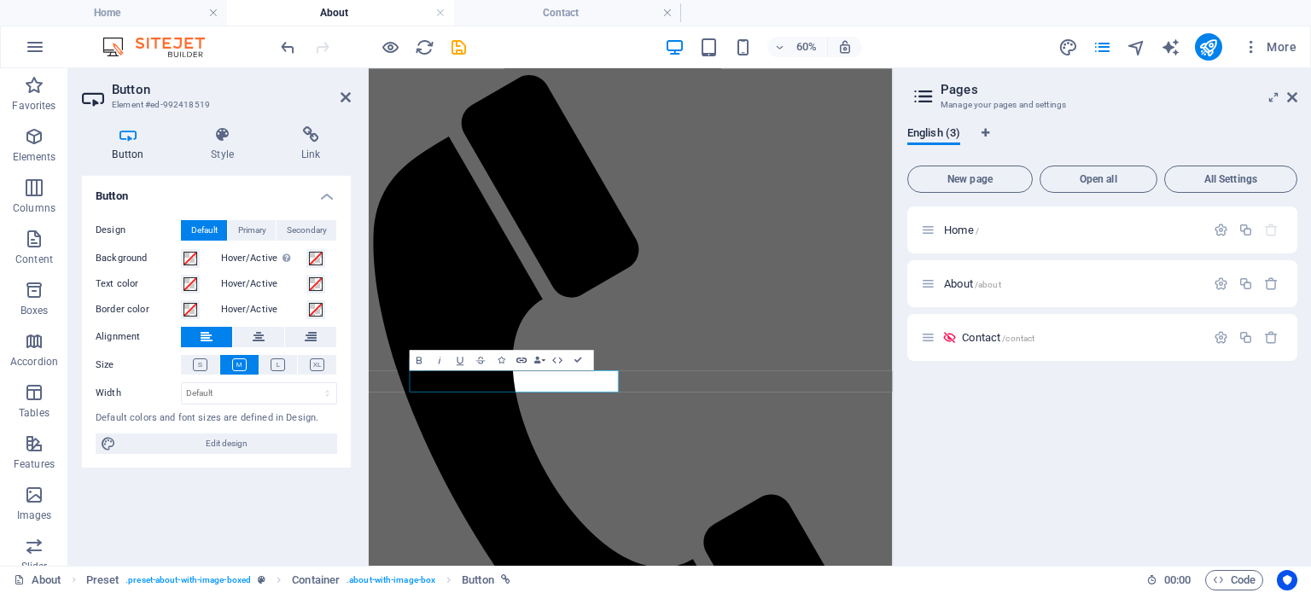
click at [523, 363] on icon "button" at bounding box center [522, 360] width 12 height 12
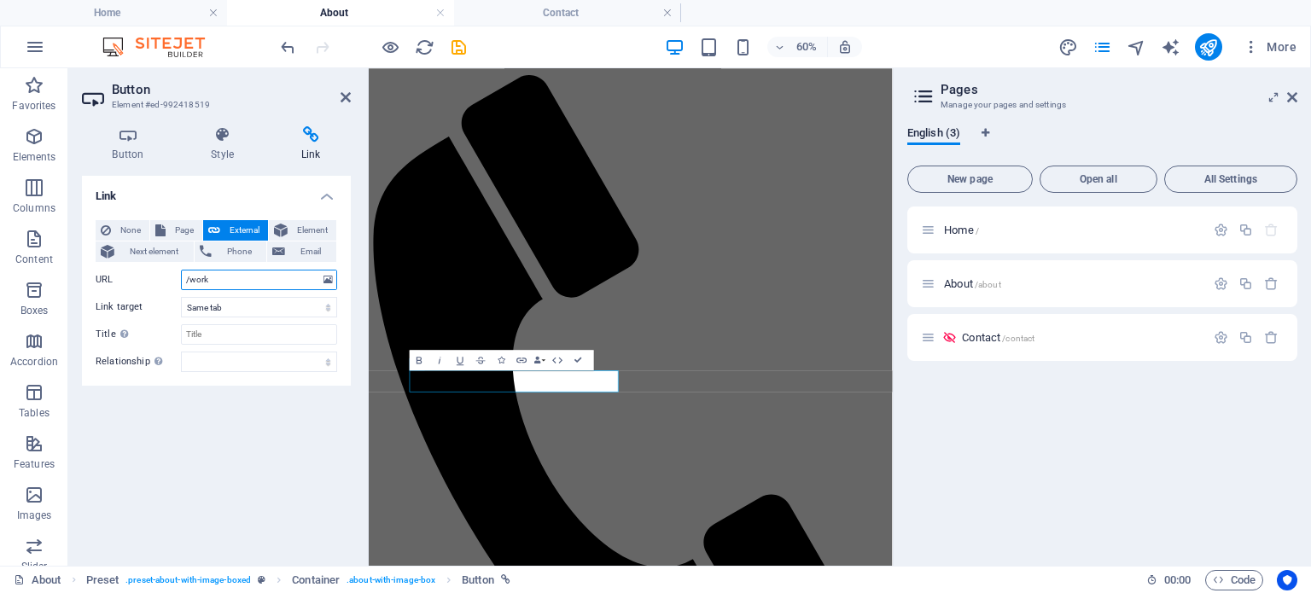
click at [217, 284] on input "/work" at bounding box center [259, 280] width 156 height 20
drag, startPoint x: 254, startPoint y: 279, endPoint x: 114, endPoint y: 277, distance: 140.0
click at [114, 277] on div "URL /work" at bounding box center [217, 280] width 242 height 20
type input "i"
type input "a"
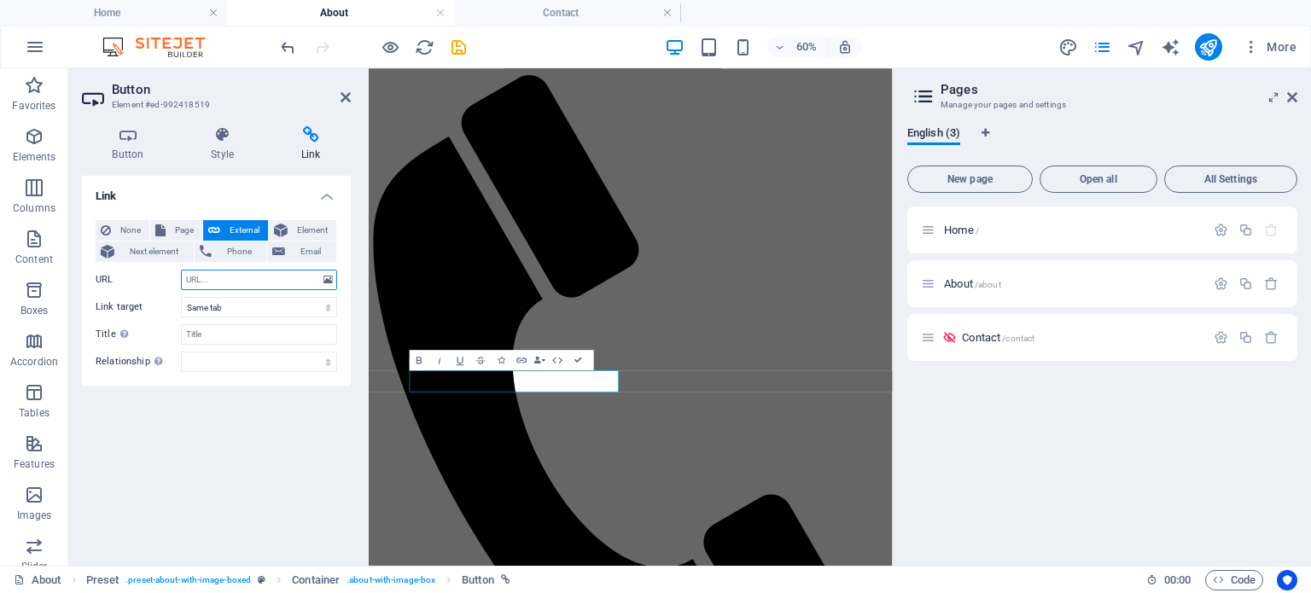
select select
click at [174, 225] on span "Page" at bounding box center [184, 230] width 26 height 20
click at [243, 281] on select "Home About Contact" at bounding box center [259, 280] width 156 height 20
select select "2"
click at [181, 270] on select "Home About Contact" at bounding box center [259, 280] width 156 height 20
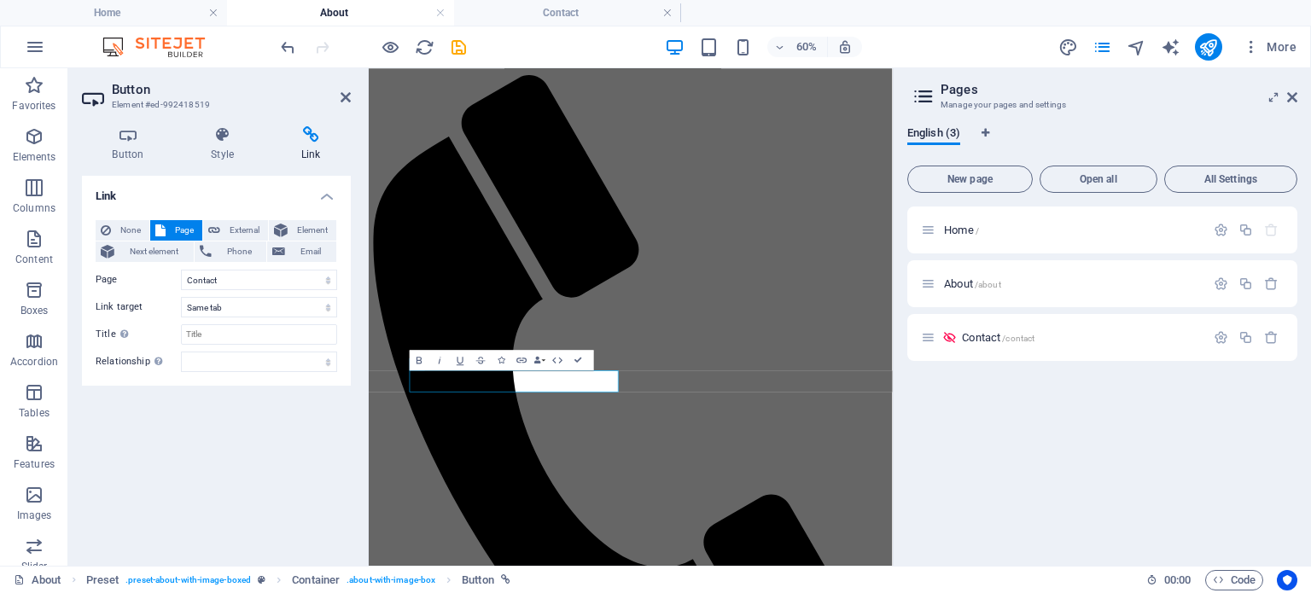
click at [209, 390] on div "Link None Page External Element Next element Phone Email Page Home About Contac…" at bounding box center [216, 364] width 269 height 376
drag, startPoint x: 368, startPoint y: 366, endPoint x: 734, endPoint y: 308, distance: 370.7
click at [344, 94] on icon at bounding box center [346, 97] width 10 height 14
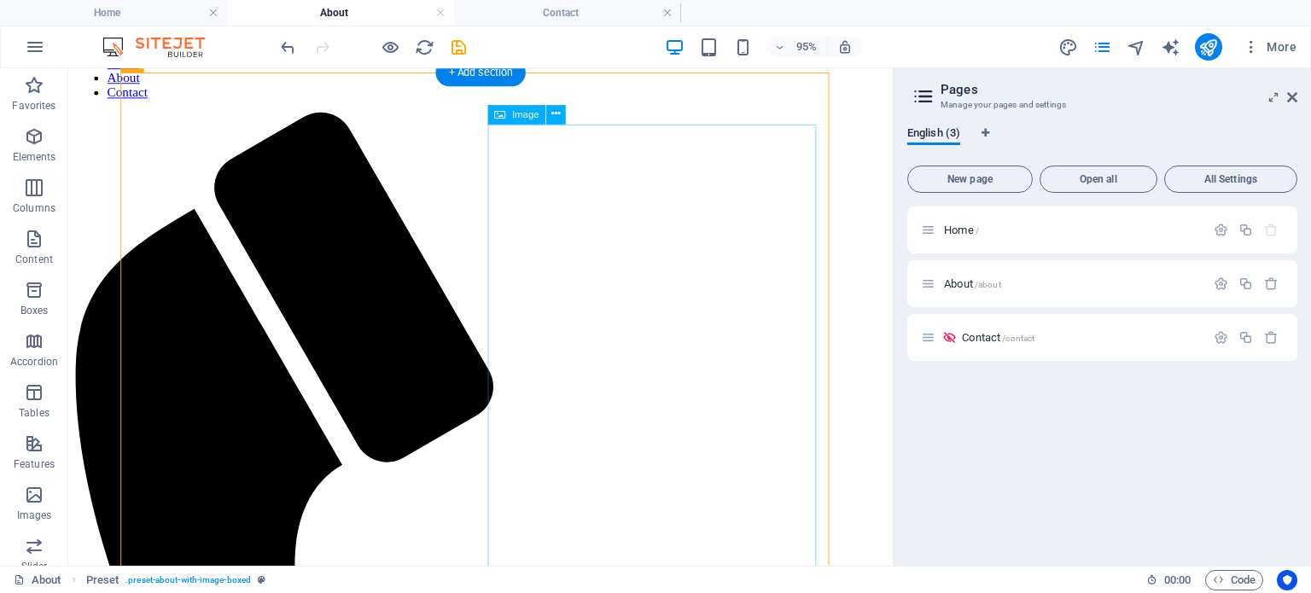
scroll to position [0, 0]
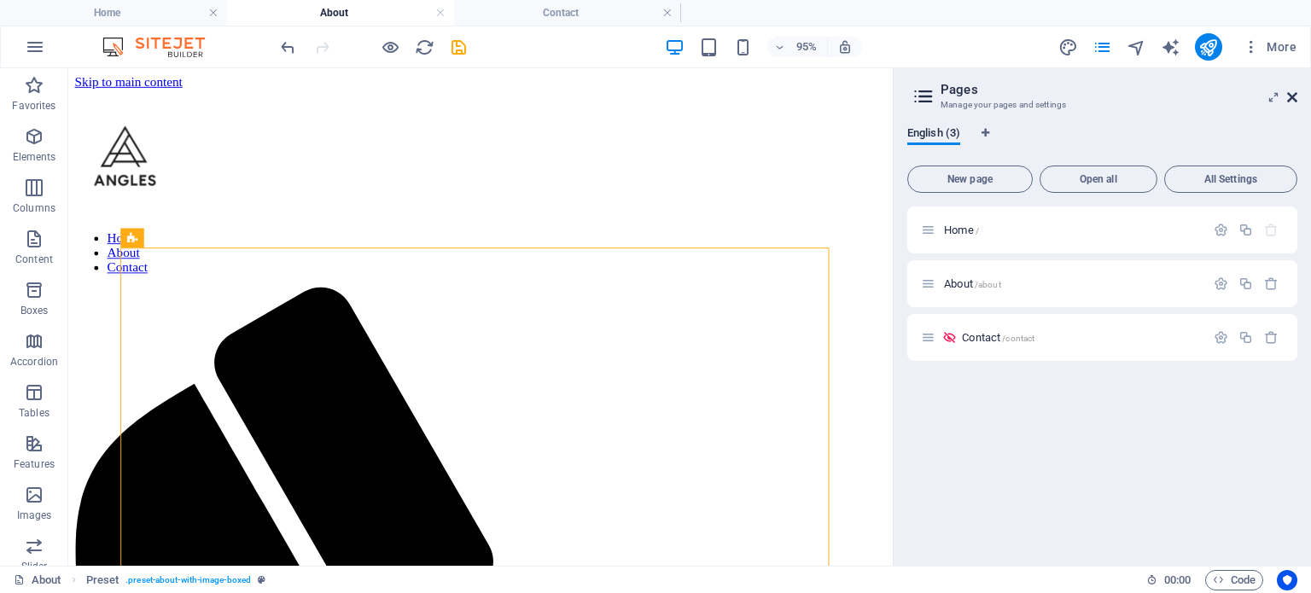
click at [1288, 94] on icon at bounding box center [1292, 97] width 10 height 14
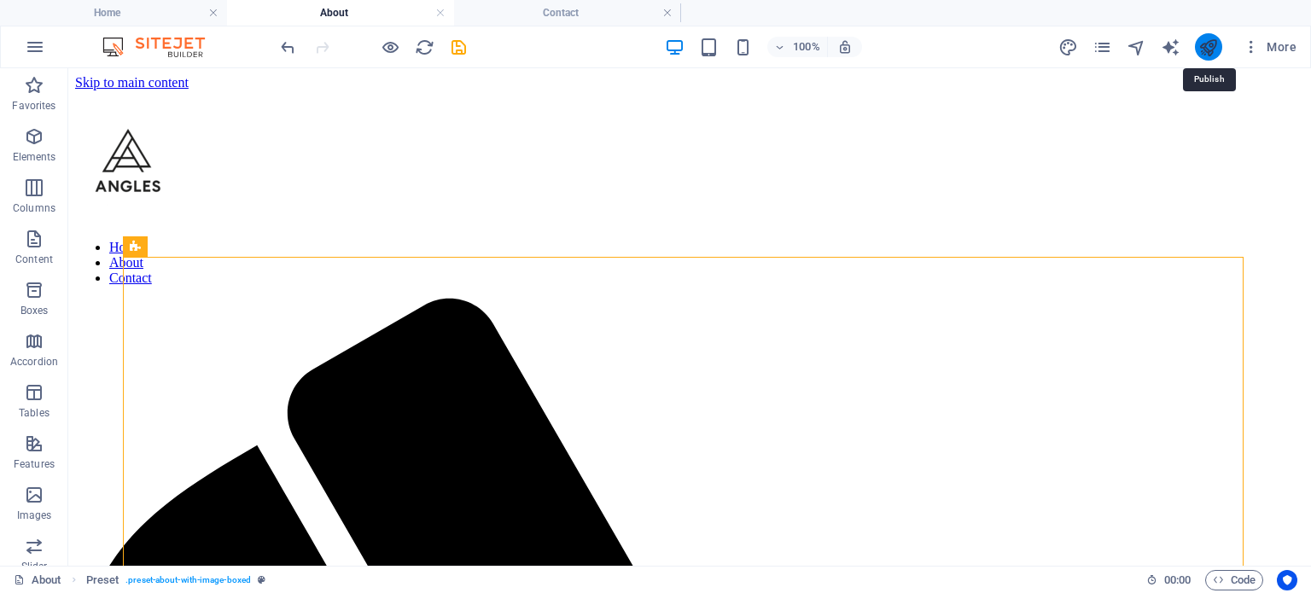
click at [1214, 47] on icon "publish" at bounding box center [1208, 48] width 20 height 20
